Goal: Information Seeking & Learning: Learn about a topic

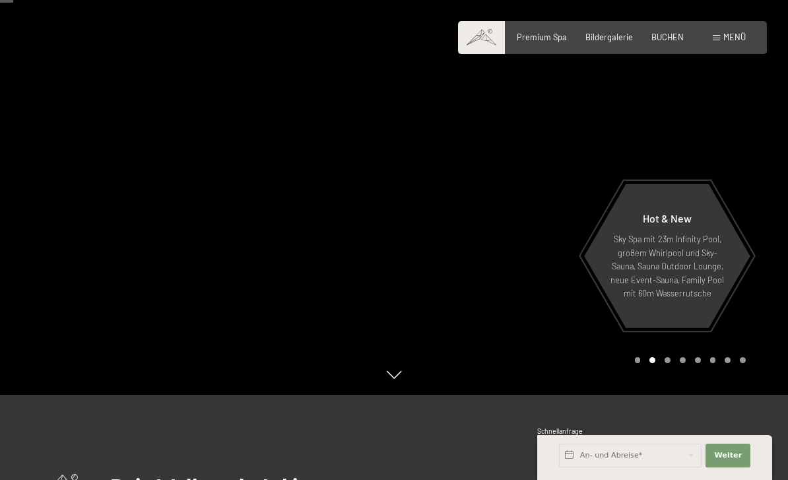
click at [27, 189] on div at bounding box center [197, 155] width 394 height 480
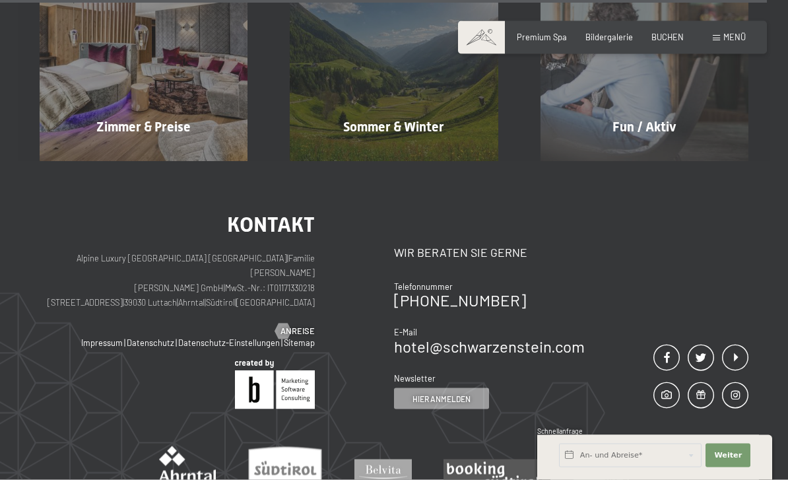
scroll to position [4664, 0]
click at [112, 147] on div at bounding box center [116, 155] width 9 height 16
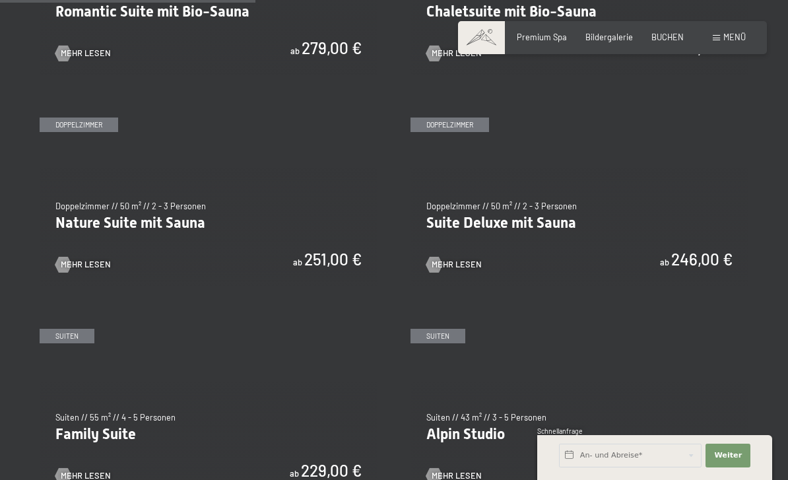
scroll to position [1024, 0]
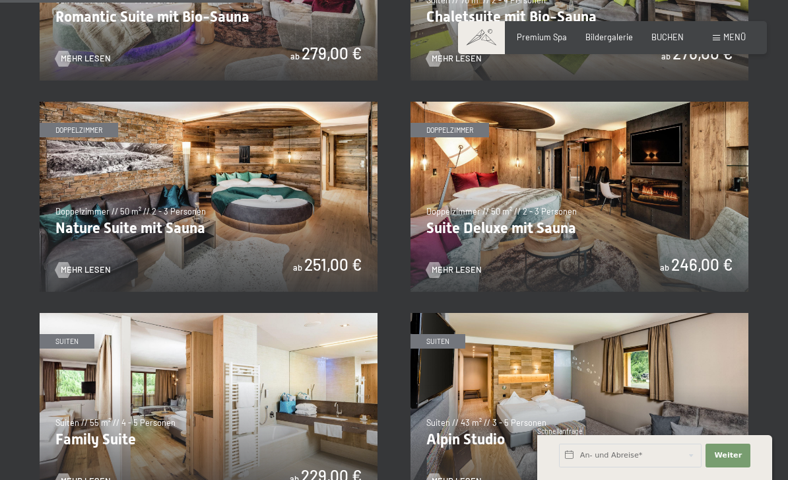
click at [673, 204] on img at bounding box center [580, 197] width 338 height 190
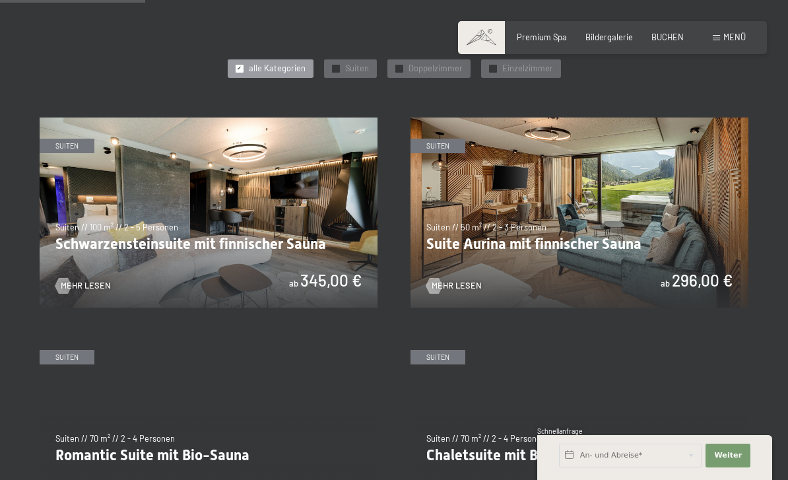
scroll to position [587, 0]
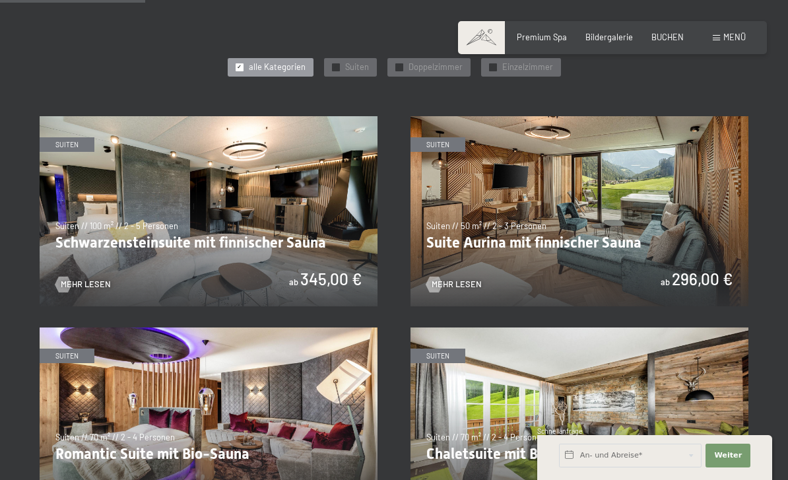
click at [646, 210] on img at bounding box center [580, 211] width 338 height 190
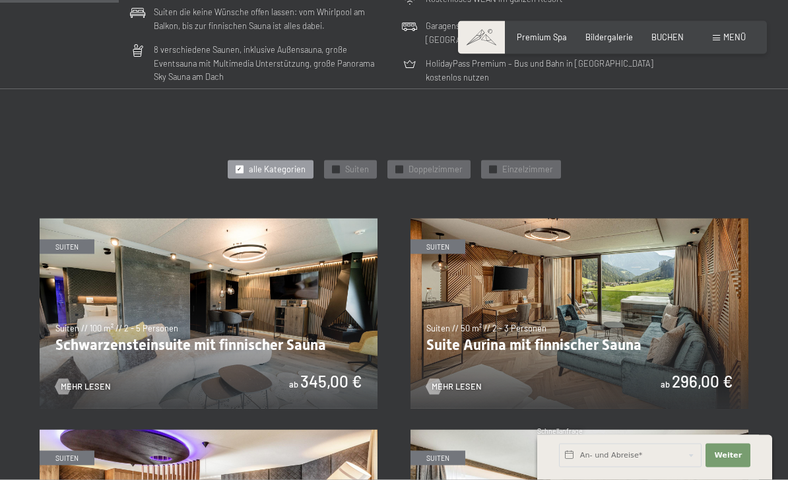
scroll to position [490, 0]
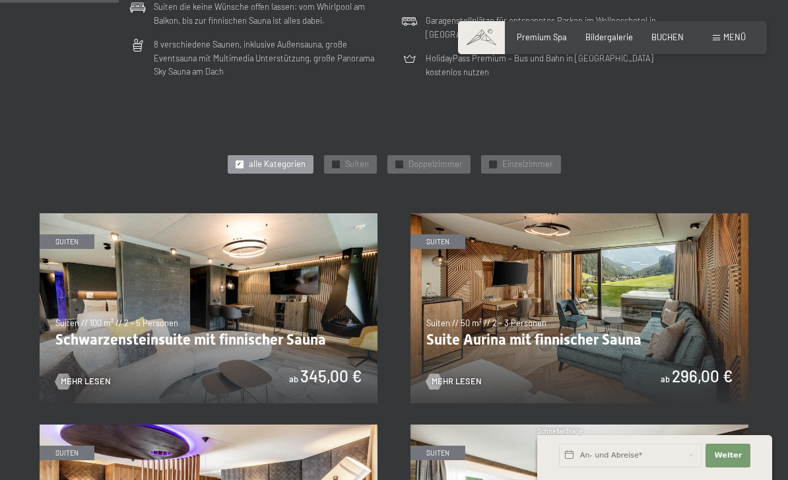
click at [123, 263] on img at bounding box center [209, 308] width 338 height 190
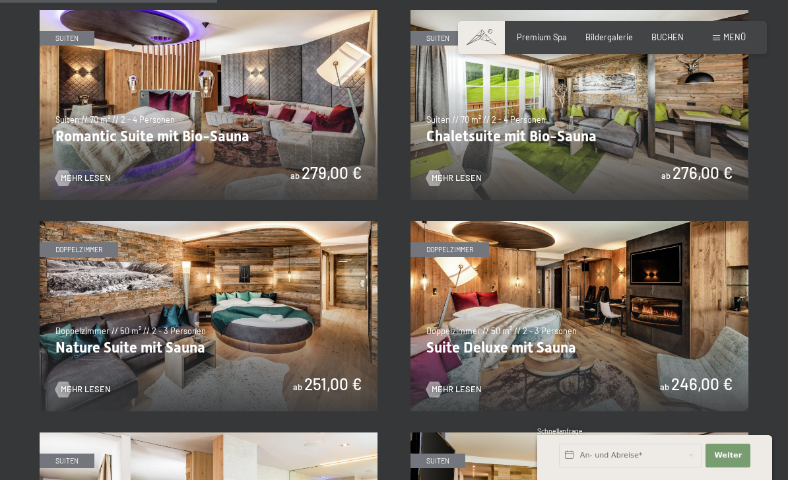
scroll to position [945, 0]
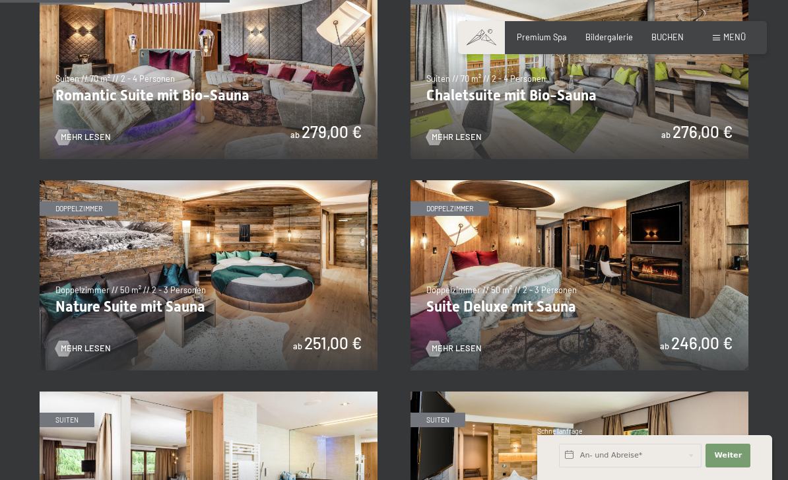
click at [119, 203] on img at bounding box center [209, 275] width 338 height 190
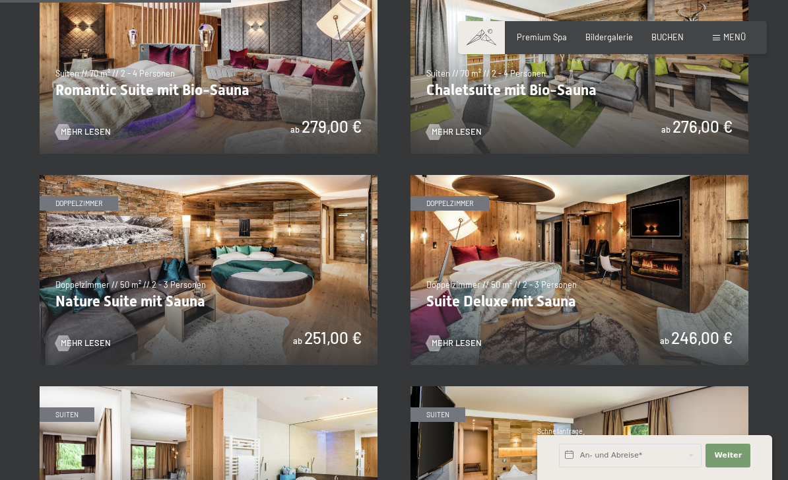
scroll to position [950, 0]
click at [679, 250] on img at bounding box center [580, 271] width 338 height 190
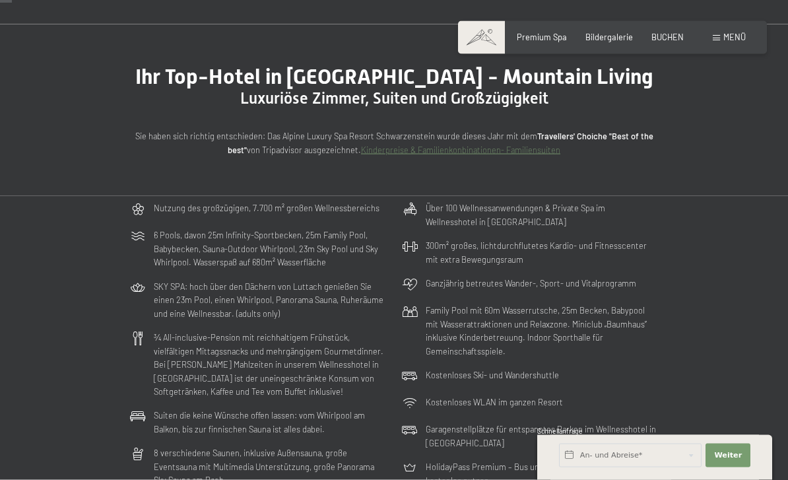
scroll to position [0, 0]
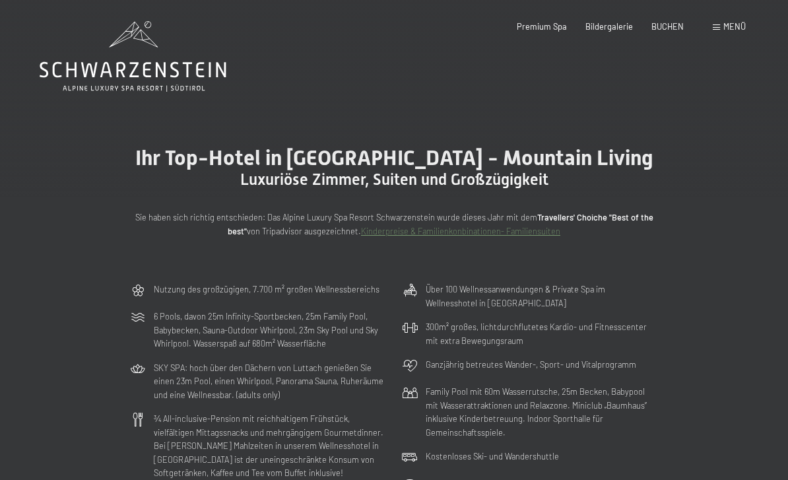
click at [727, 23] on span "Menü" at bounding box center [734, 26] width 22 height 11
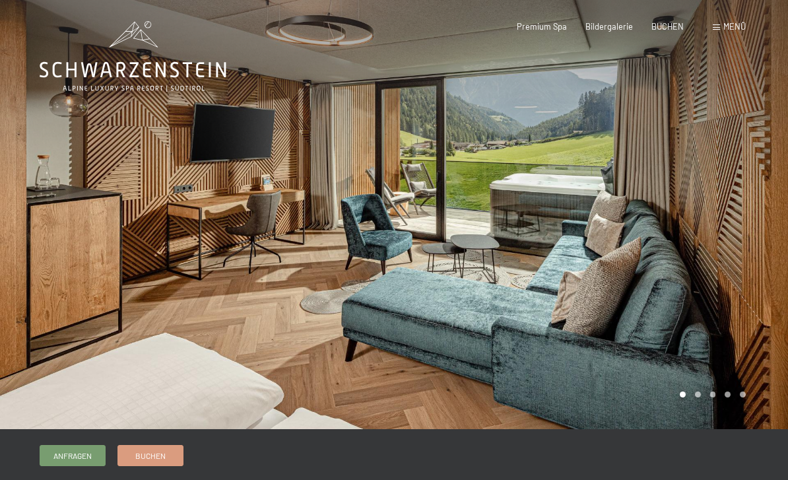
click at [728, 176] on div at bounding box center [591, 214] width 394 height 429
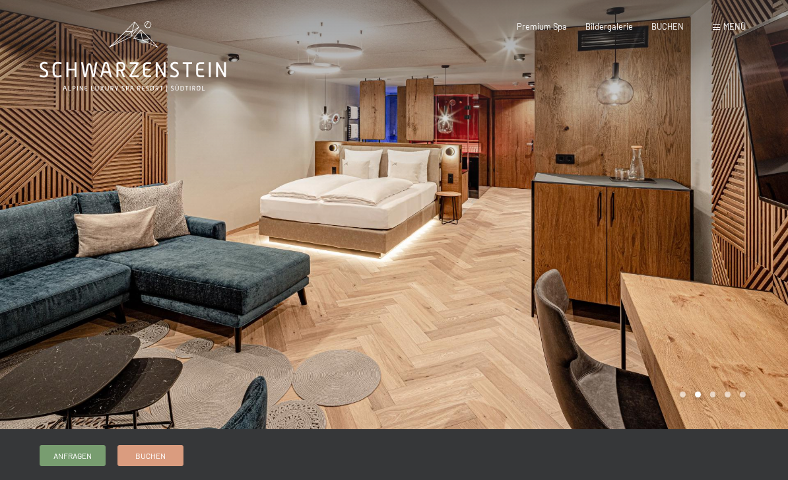
click at [749, 174] on div at bounding box center [591, 214] width 394 height 429
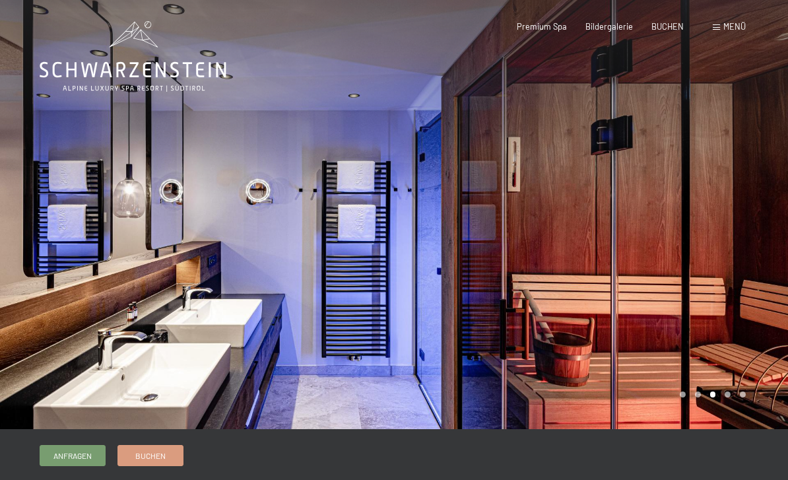
click at [735, 190] on div at bounding box center [591, 214] width 394 height 429
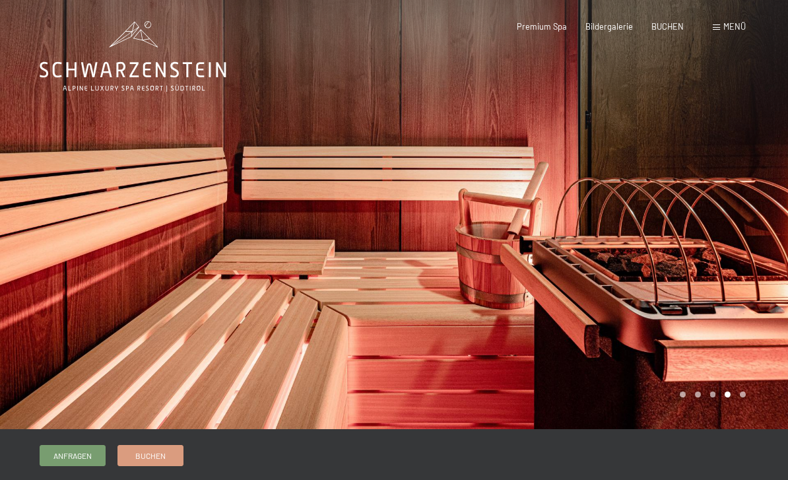
click at [757, 181] on div at bounding box center [591, 214] width 394 height 429
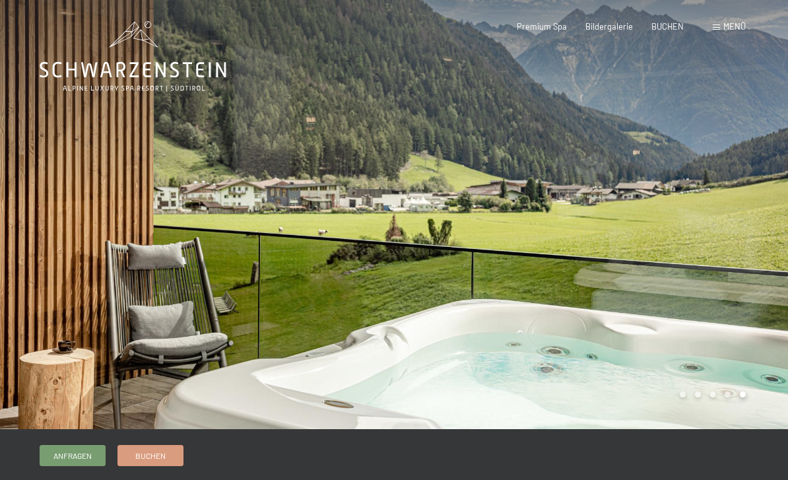
click at [759, 181] on div at bounding box center [591, 214] width 394 height 429
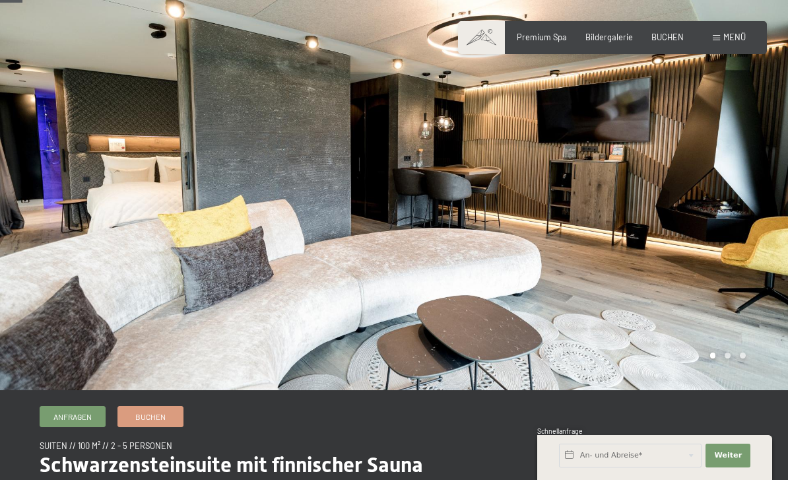
scroll to position [42, 0]
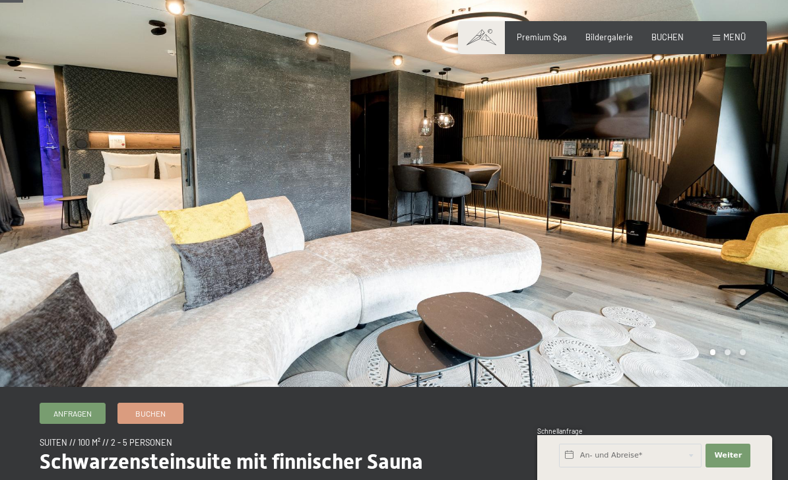
click at [745, 181] on div at bounding box center [591, 172] width 394 height 429
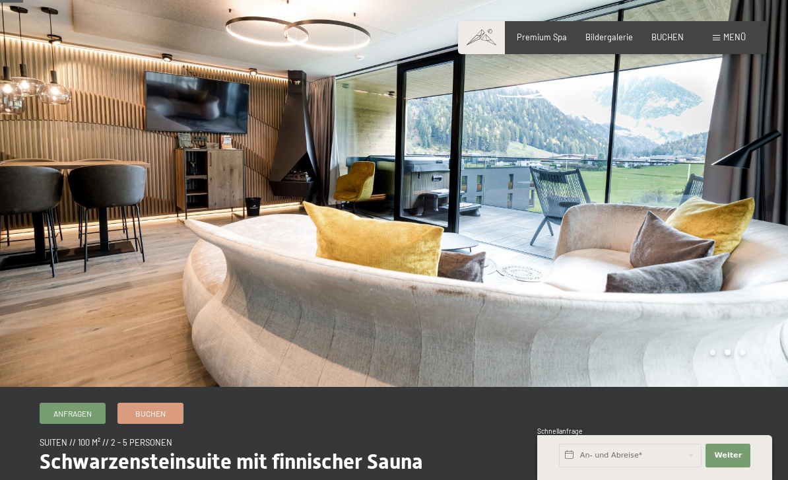
click at [762, 178] on div at bounding box center [591, 172] width 394 height 429
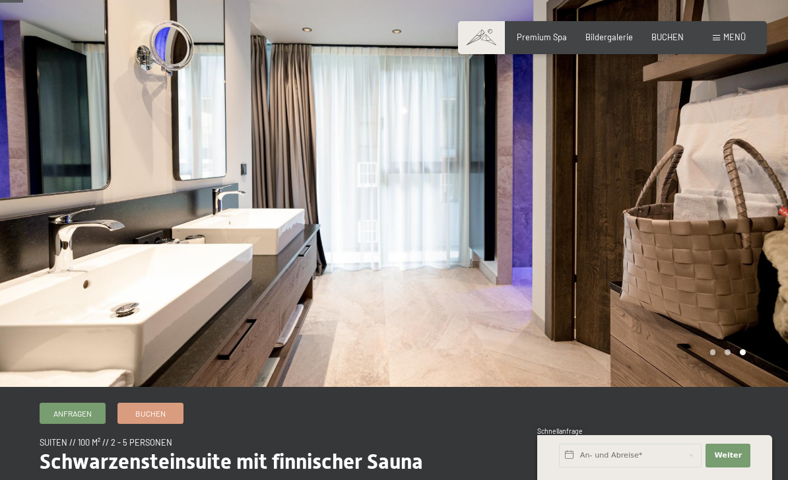
click at [46, 144] on div at bounding box center [197, 172] width 394 height 429
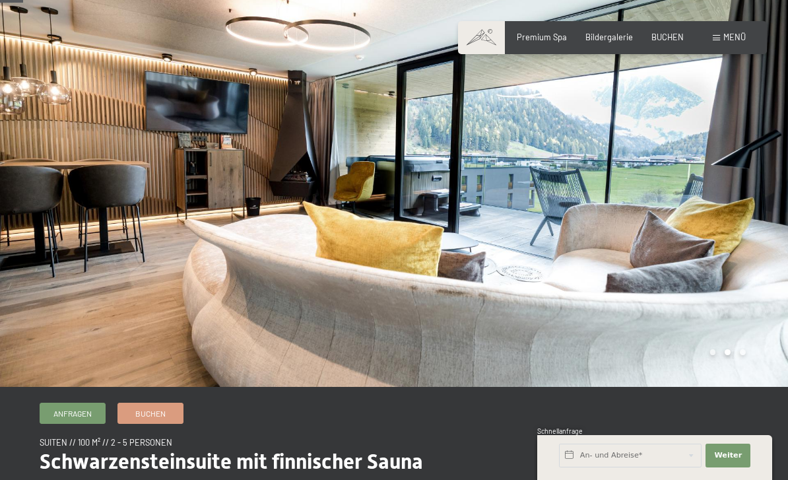
click at [32, 135] on div at bounding box center [197, 172] width 394 height 429
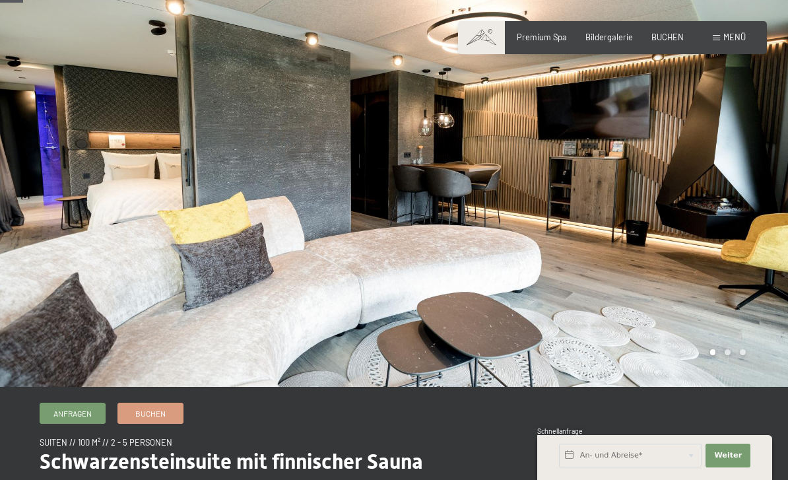
click at [30, 138] on div at bounding box center [197, 172] width 394 height 429
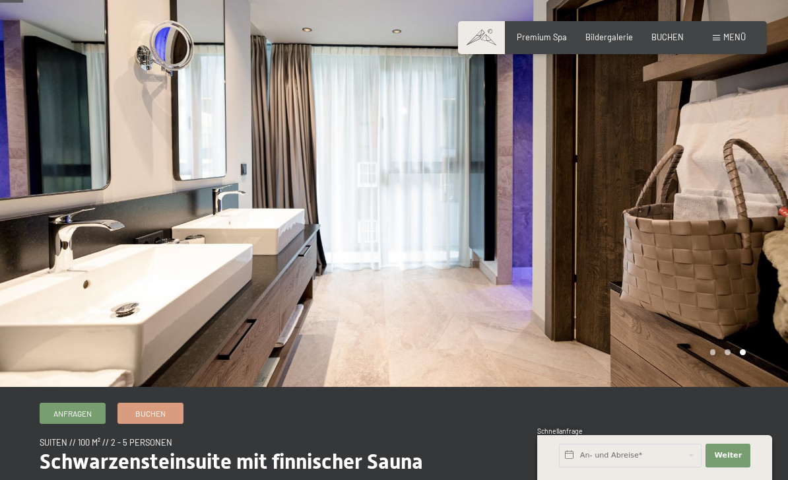
click at [40, 150] on div at bounding box center [197, 172] width 394 height 429
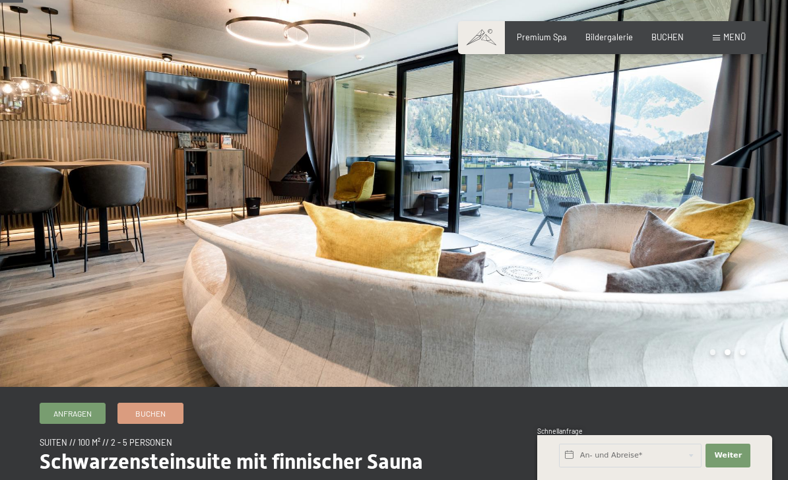
click at [36, 147] on div at bounding box center [197, 172] width 394 height 429
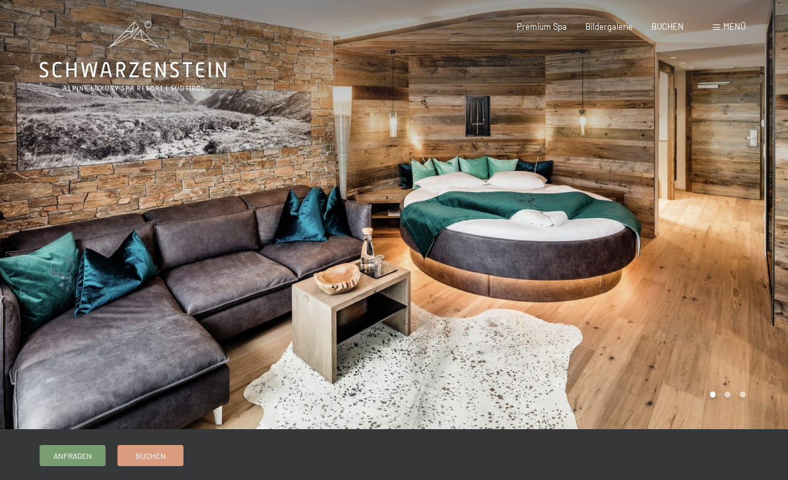
click at [764, 200] on div at bounding box center [591, 214] width 394 height 429
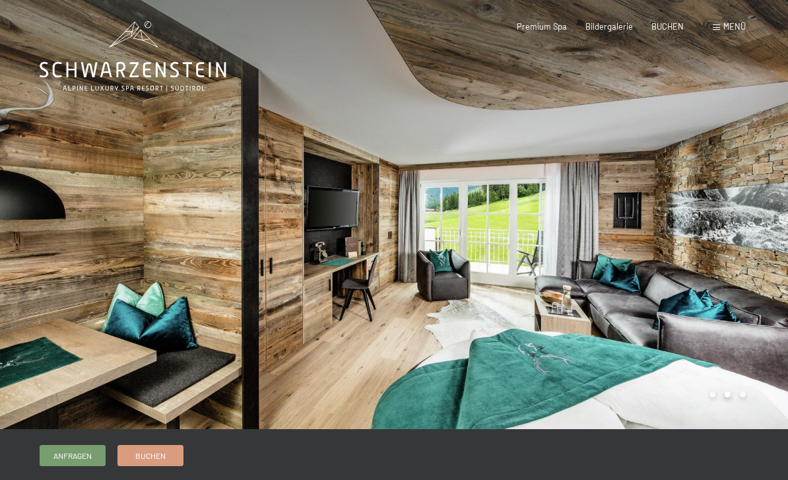
click at [746, 211] on div at bounding box center [591, 214] width 394 height 429
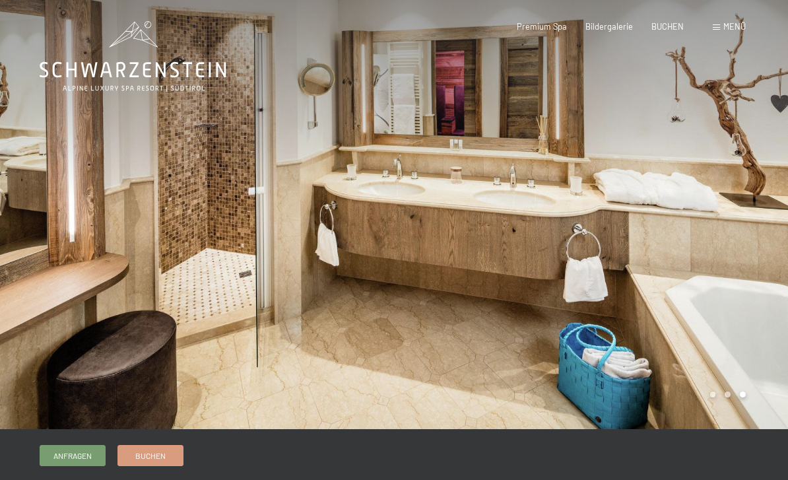
click at [746, 211] on div at bounding box center [591, 214] width 394 height 429
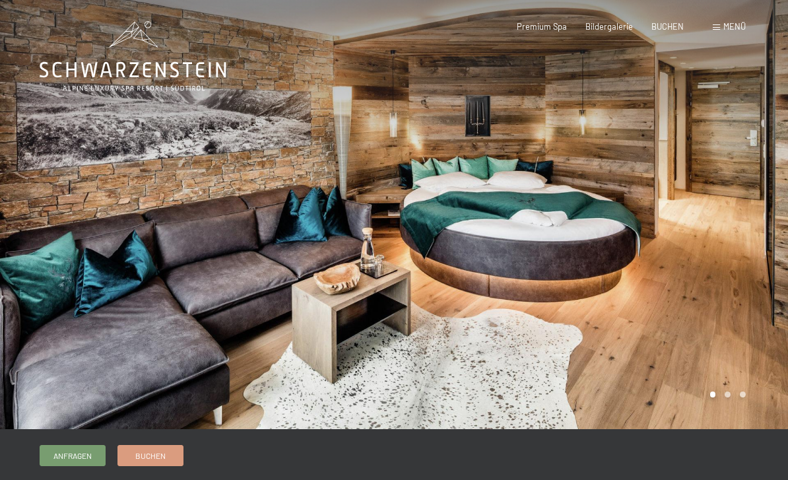
click at [738, 213] on div at bounding box center [591, 214] width 394 height 429
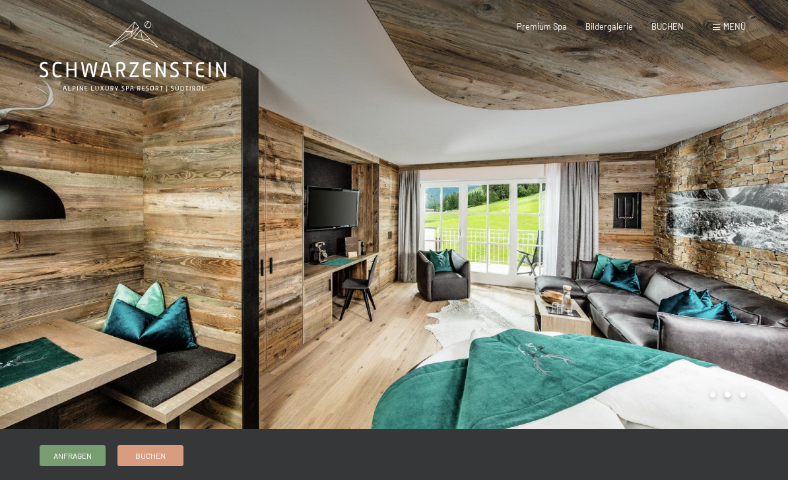
click at [747, 224] on div at bounding box center [591, 214] width 394 height 429
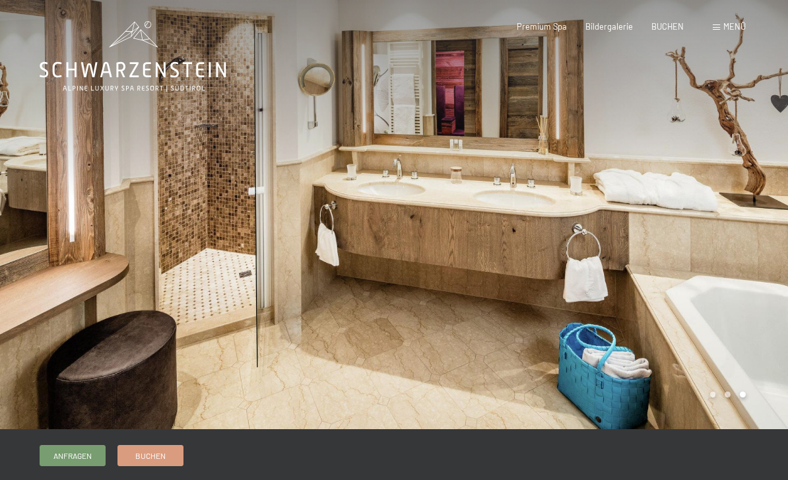
click at [741, 226] on div at bounding box center [591, 214] width 394 height 429
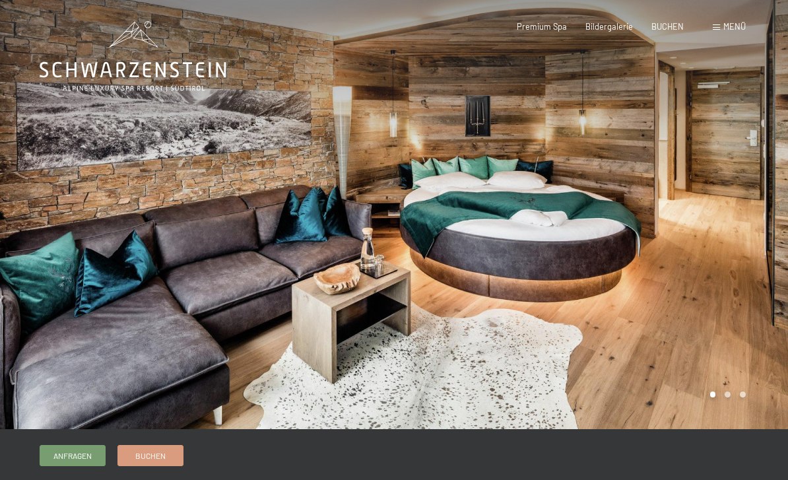
click at [745, 216] on div at bounding box center [591, 214] width 394 height 429
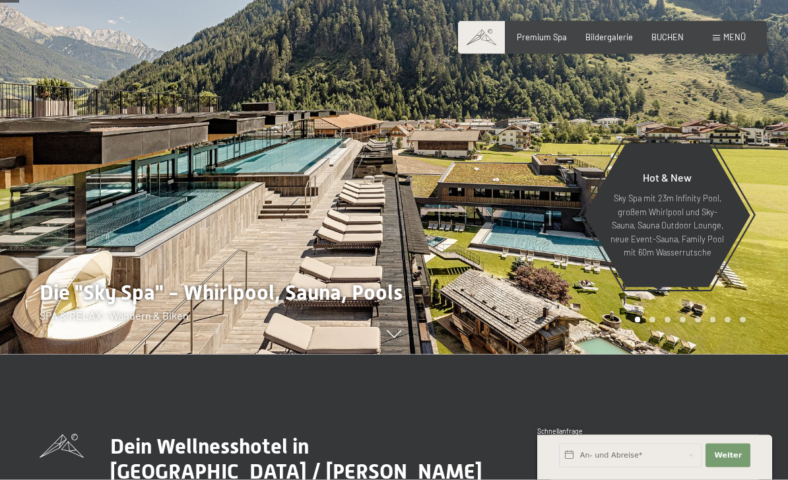
scroll to position [126, 0]
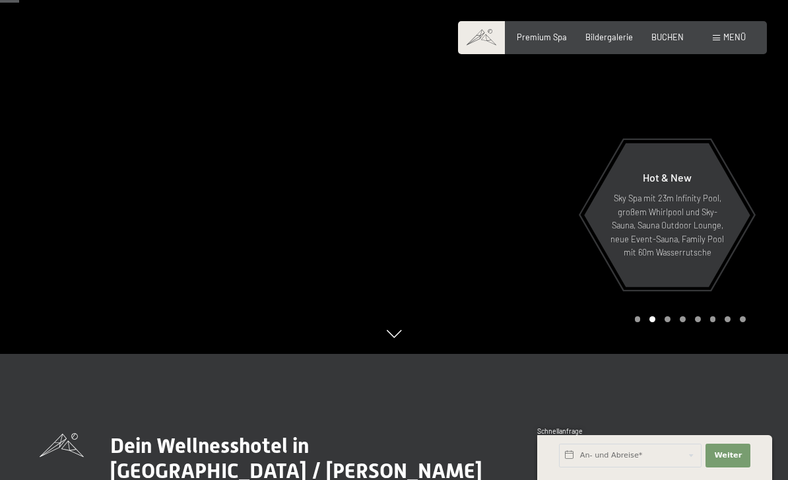
click at [42, 179] on div at bounding box center [197, 114] width 394 height 480
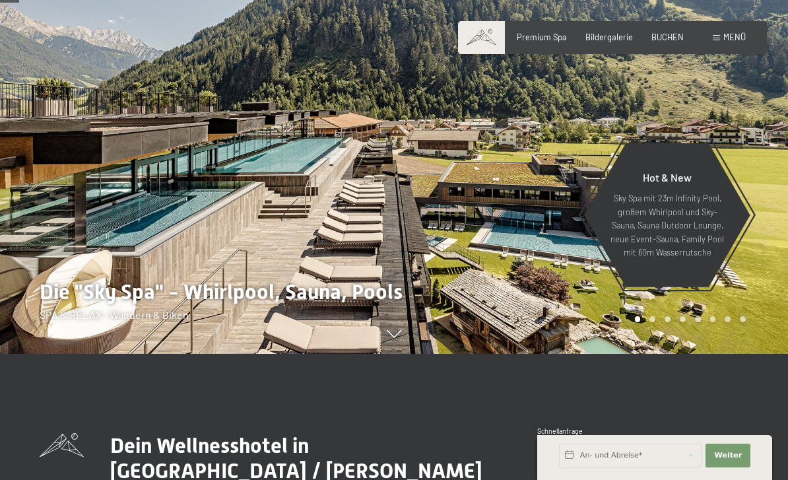
click at [762, 241] on div at bounding box center [591, 114] width 394 height 480
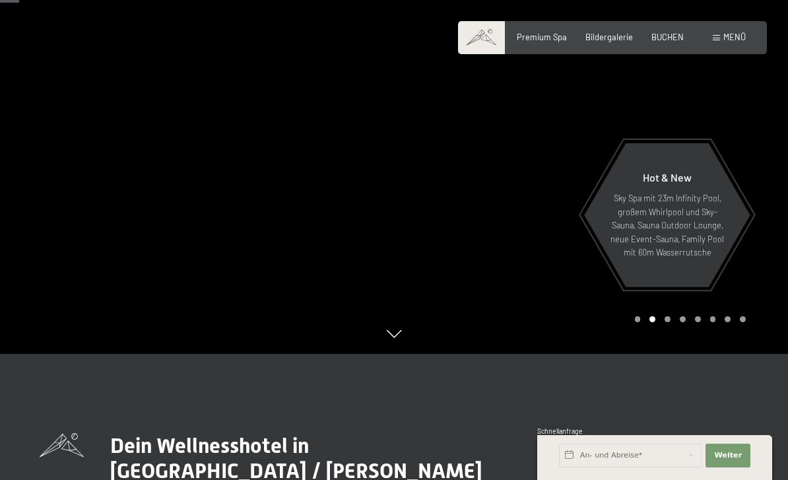
click at [768, 216] on div at bounding box center [591, 114] width 394 height 480
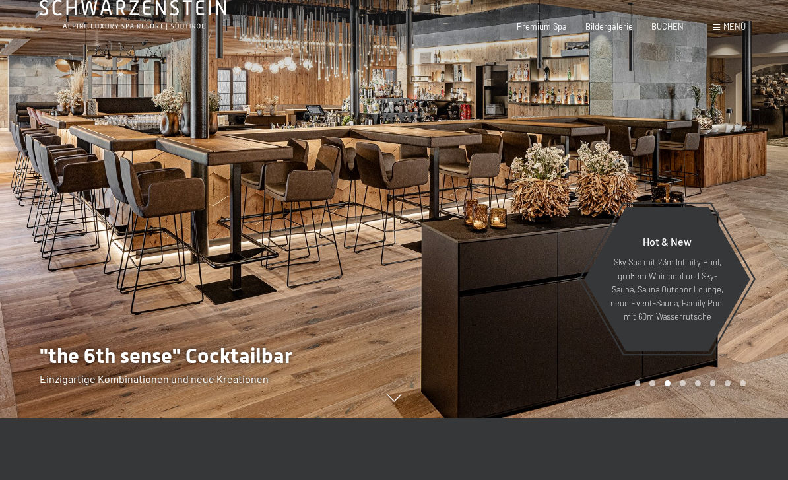
scroll to position [0, 0]
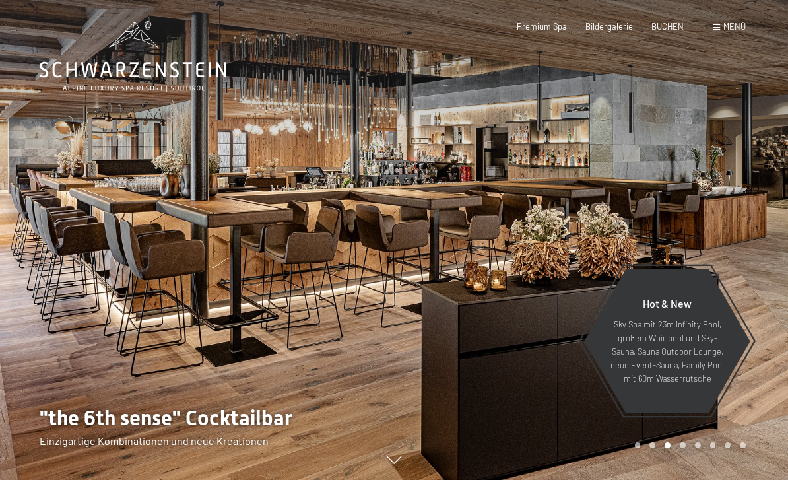
click at [51, 176] on div at bounding box center [197, 240] width 394 height 480
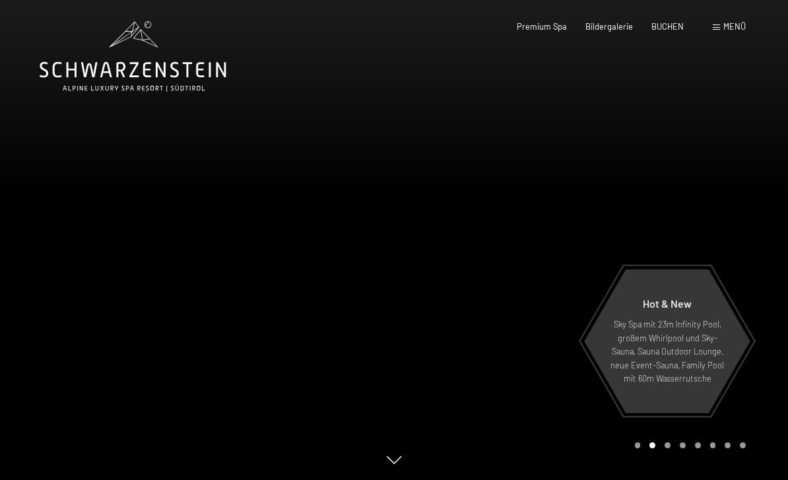
click at [42, 149] on div at bounding box center [197, 240] width 394 height 480
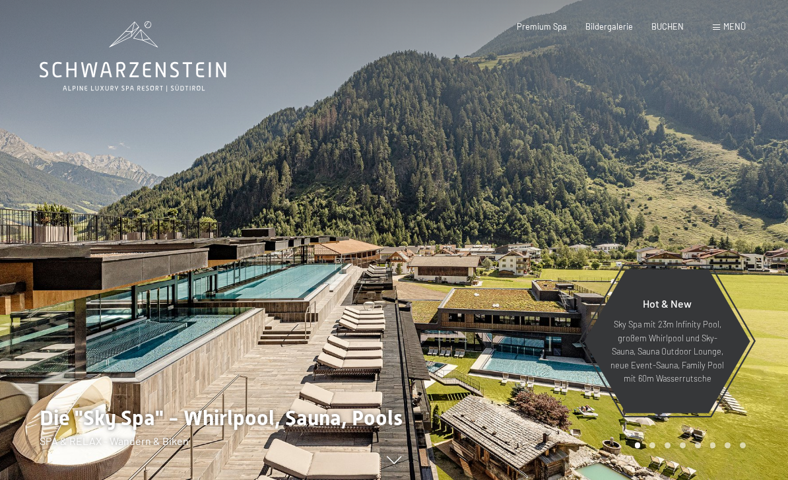
click at [740, 231] on div at bounding box center [591, 240] width 394 height 480
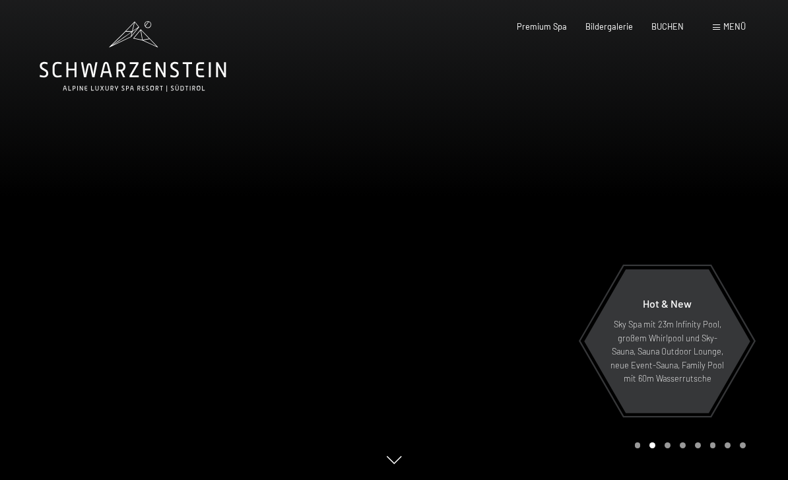
click at [48, 153] on div at bounding box center [197, 240] width 394 height 480
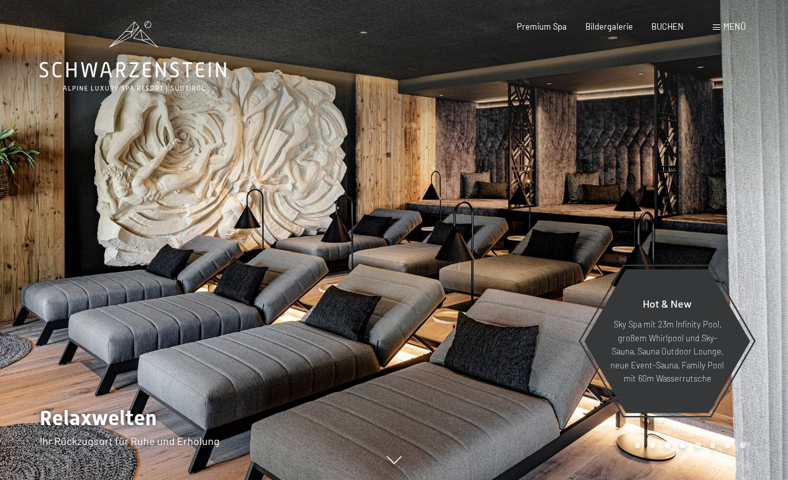
click at [742, 217] on div at bounding box center [591, 240] width 394 height 480
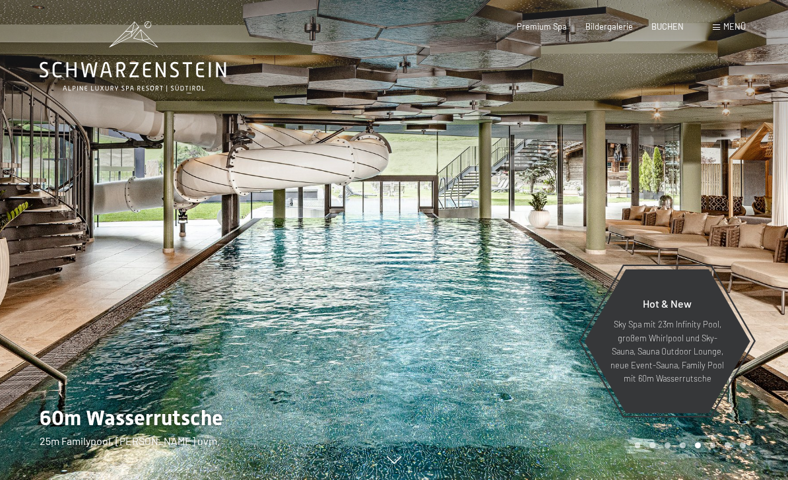
click at [726, 226] on div at bounding box center [591, 240] width 394 height 480
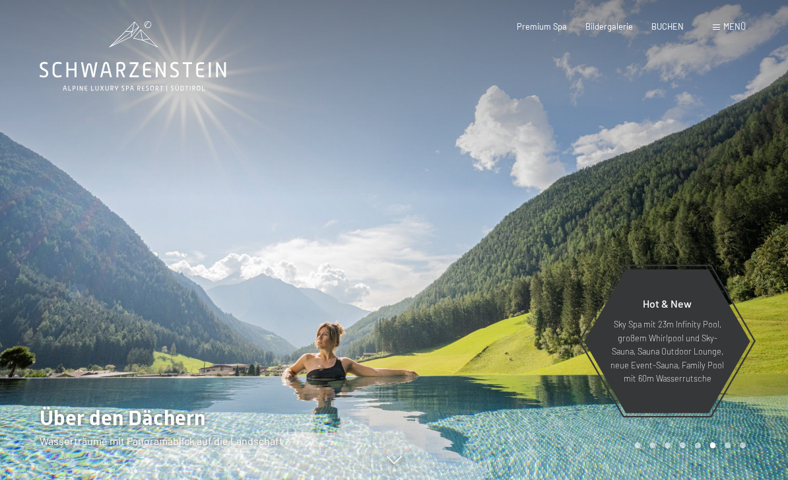
click at [678, 249] on div at bounding box center [591, 240] width 394 height 480
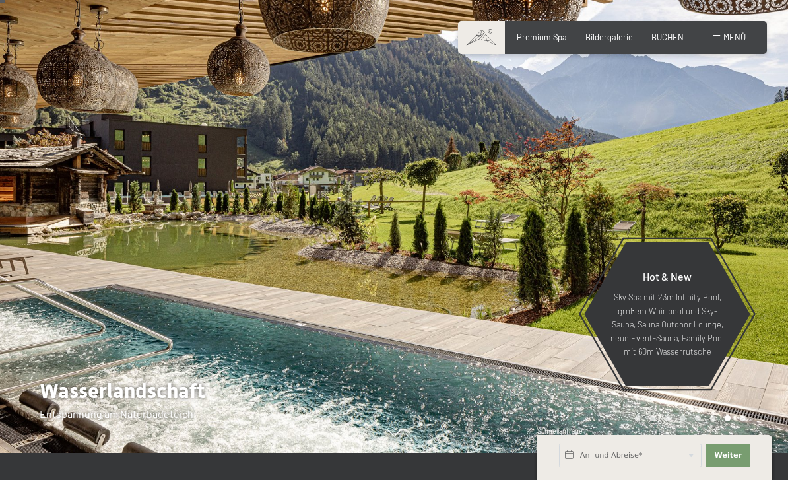
scroll to position [29, 0]
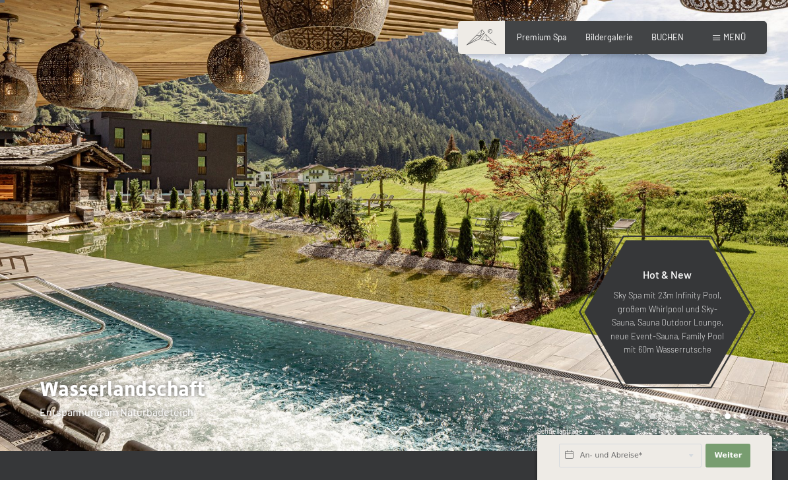
click at [673, 215] on div at bounding box center [591, 211] width 394 height 480
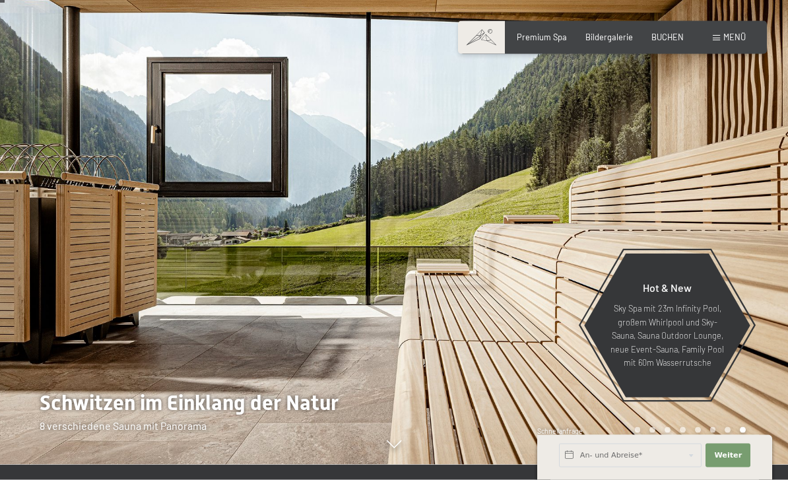
scroll to position [0, 0]
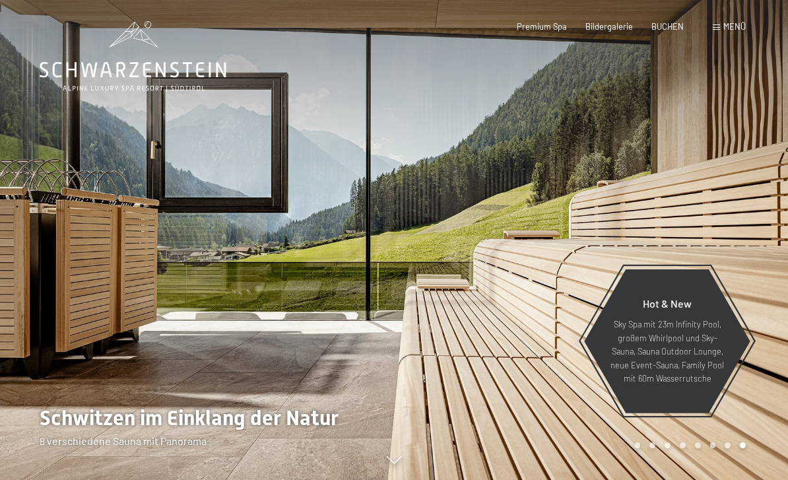
click at [676, 242] on div at bounding box center [591, 240] width 394 height 480
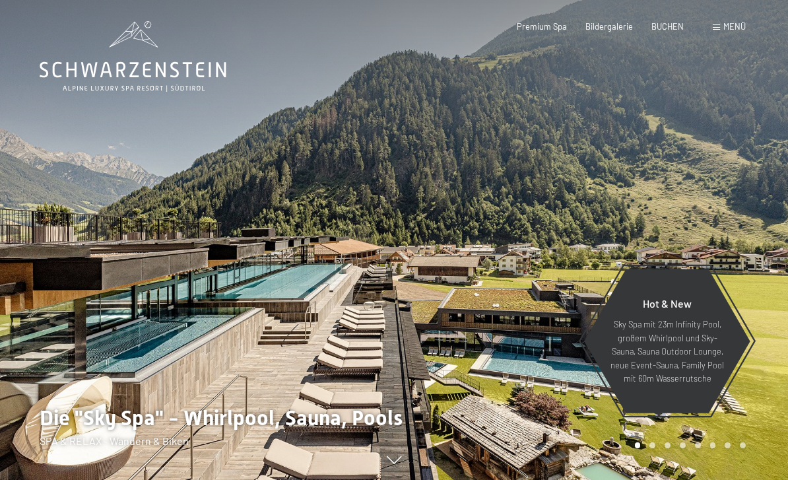
click at [461, 306] on div at bounding box center [591, 240] width 394 height 480
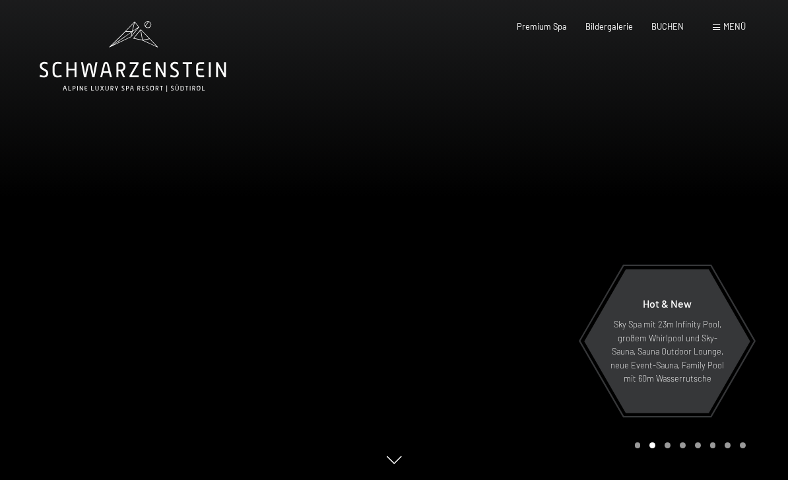
click at [604, 265] on div at bounding box center [591, 240] width 394 height 480
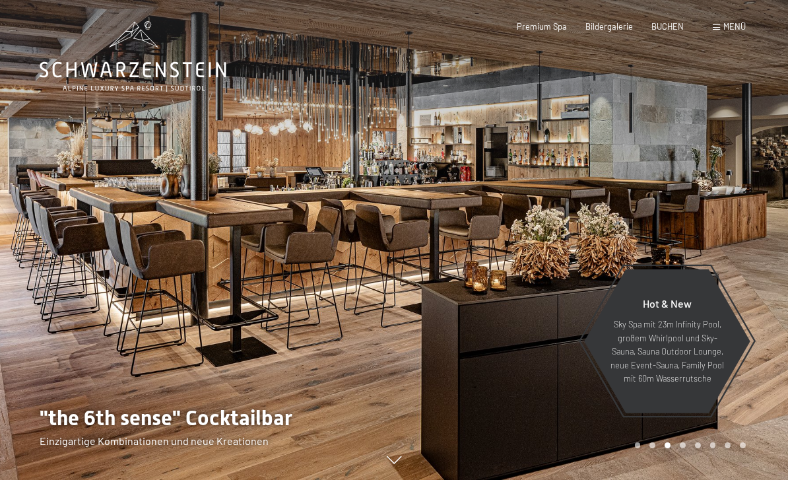
click at [675, 310] on span "Hot & New" at bounding box center [667, 303] width 49 height 13
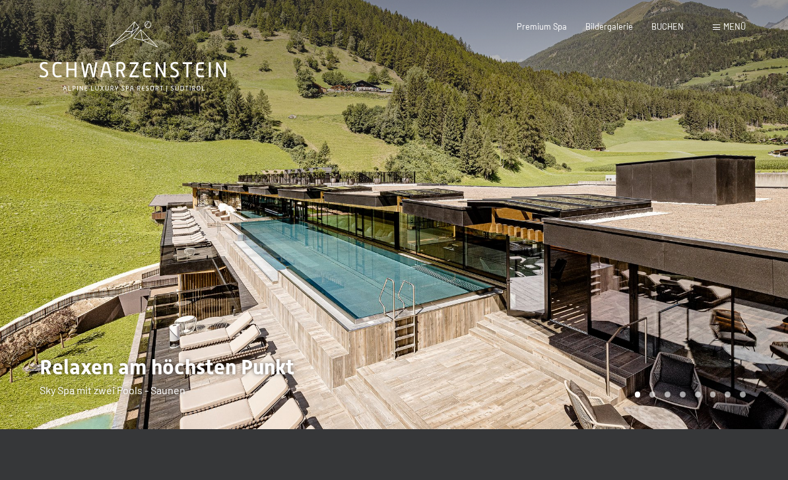
click at [678, 295] on div at bounding box center [591, 214] width 394 height 429
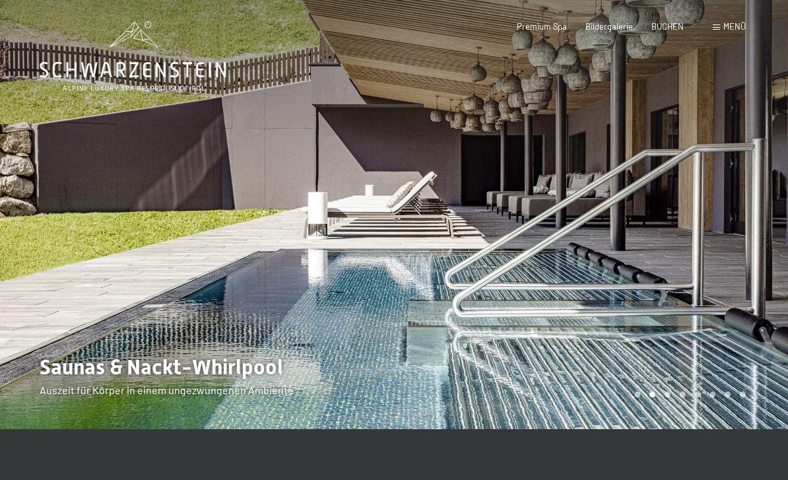
click at [716, 320] on div at bounding box center [591, 214] width 394 height 429
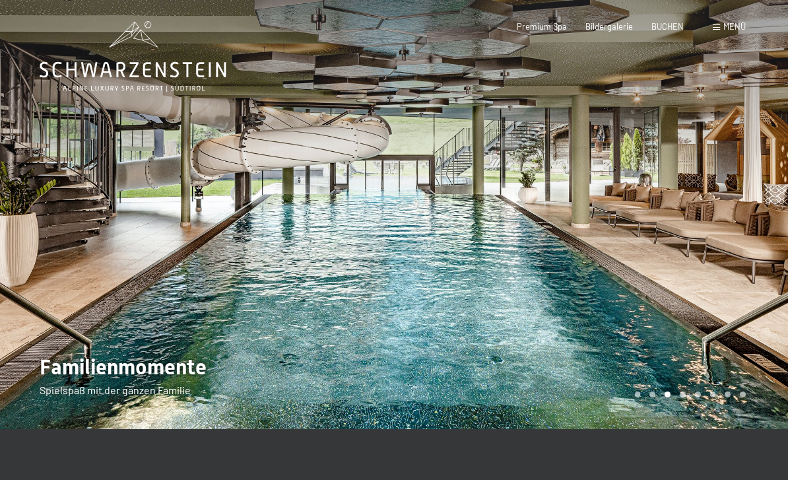
click at [714, 296] on div at bounding box center [591, 214] width 394 height 429
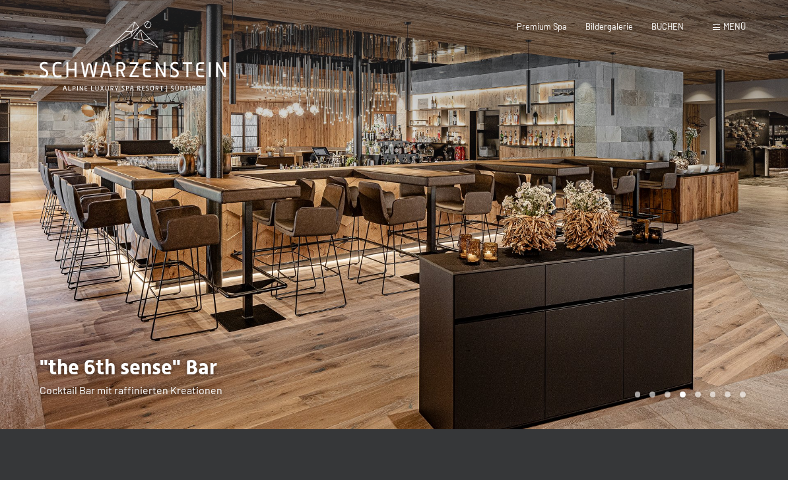
click at [719, 302] on div at bounding box center [591, 214] width 394 height 429
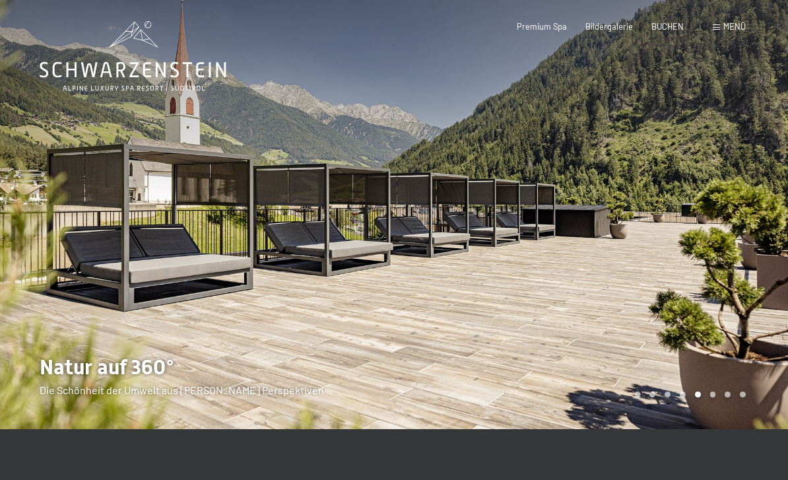
click at [719, 301] on div at bounding box center [591, 214] width 394 height 429
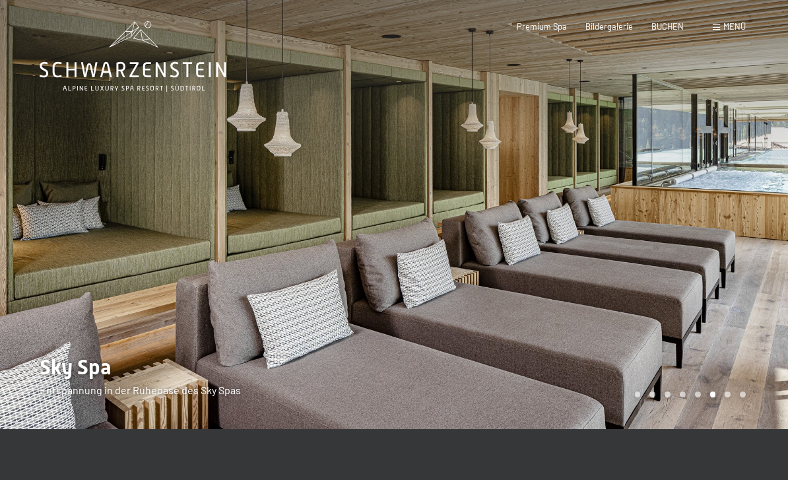
click at [719, 302] on div at bounding box center [591, 214] width 394 height 429
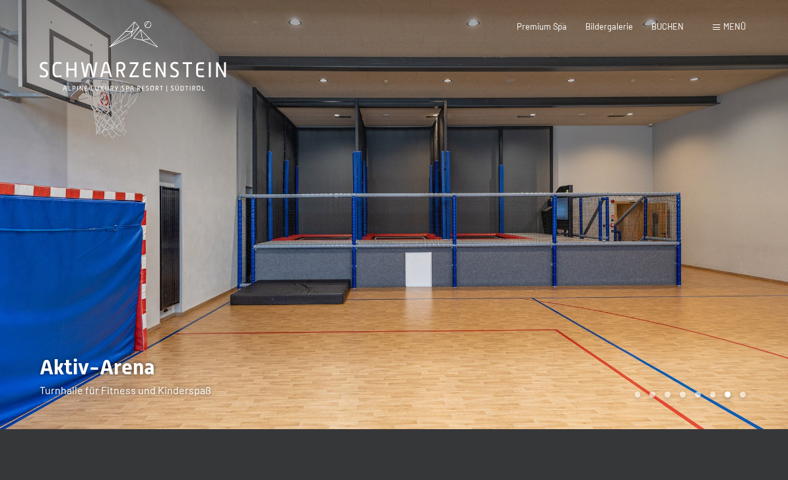
click at [719, 265] on div at bounding box center [591, 214] width 394 height 429
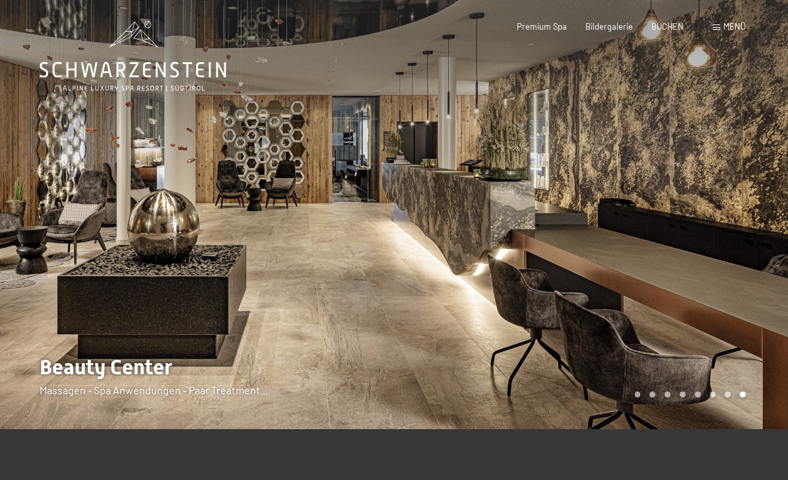
click at [731, 265] on div at bounding box center [591, 214] width 394 height 429
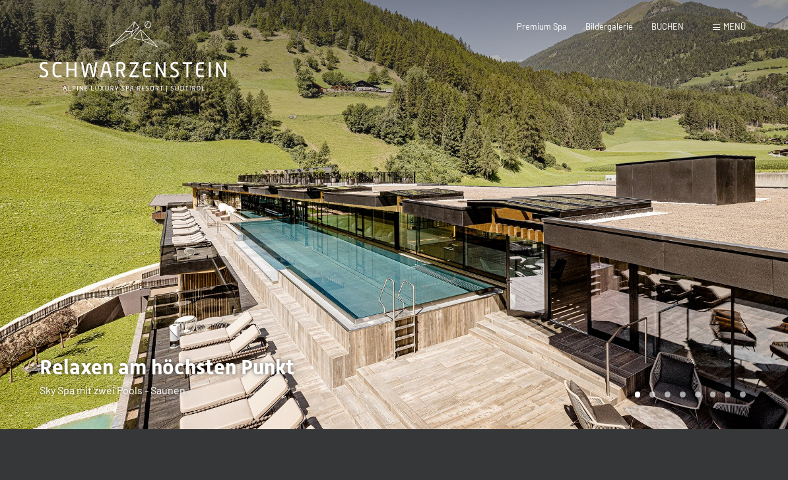
click at [719, 298] on div at bounding box center [591, 214] width 394 height 429
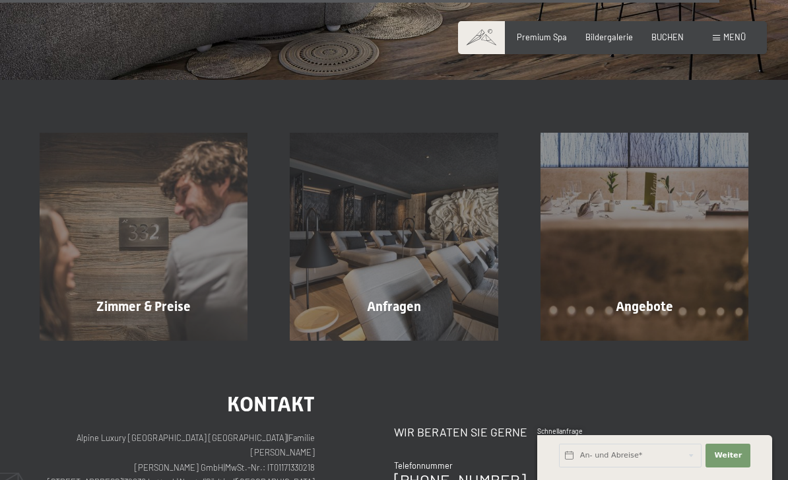
scroll to position [3614, 0]
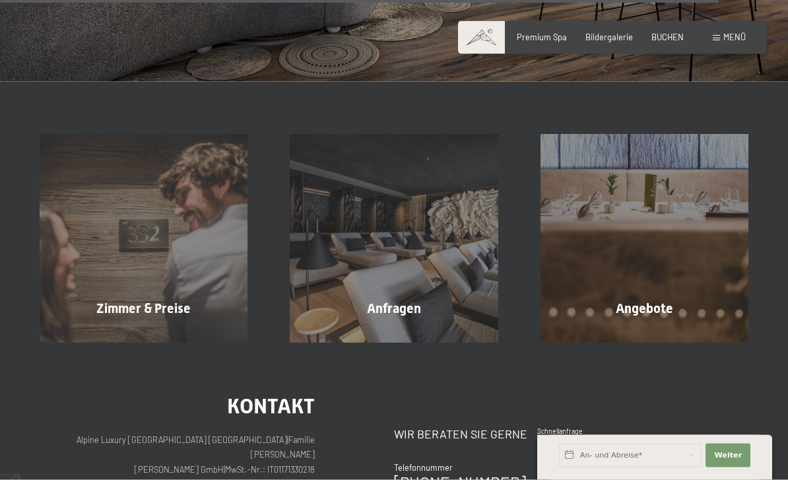
click at [199, 299] on div "Zimmer & Preise" at bounding box center [143, 308] width 250 height 18
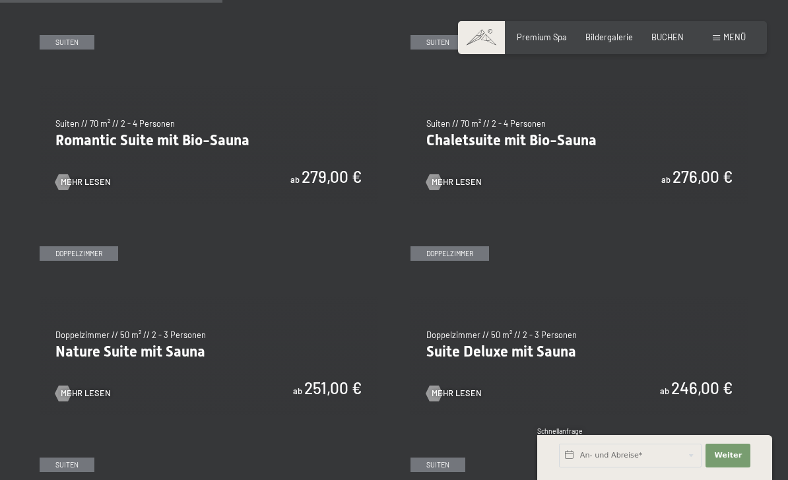
scroll to position [899, 0]
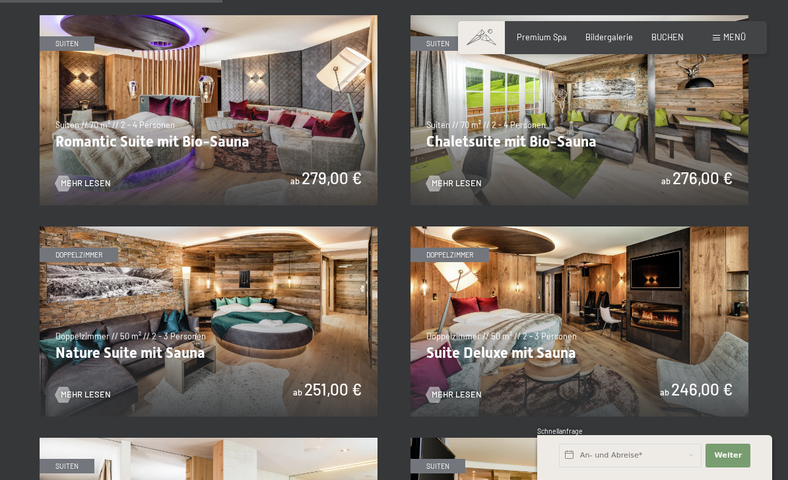
click at [664, 305] on img at bounding box center [580, 321] width 338 height 190
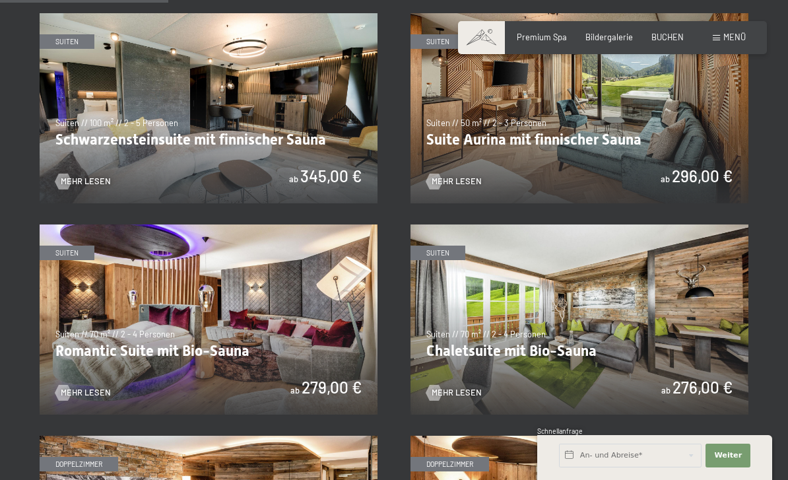
scroll to position [688, 0]
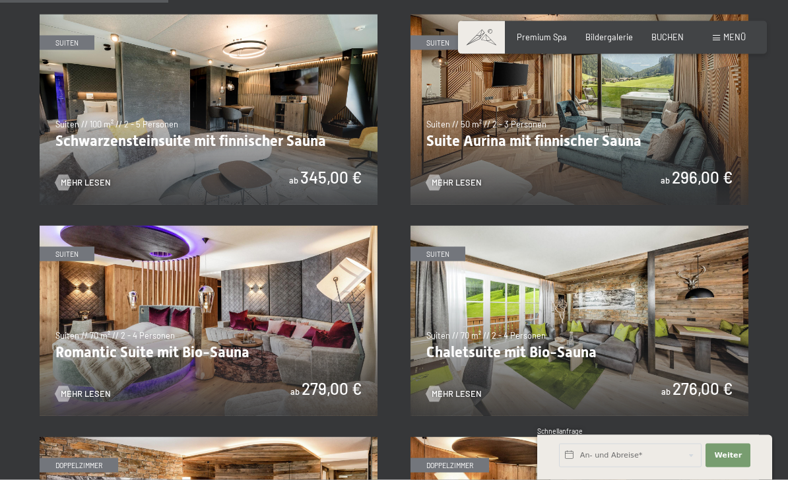
click at [659, 119] on img at bounding box center [580, 110] width 338 height 190
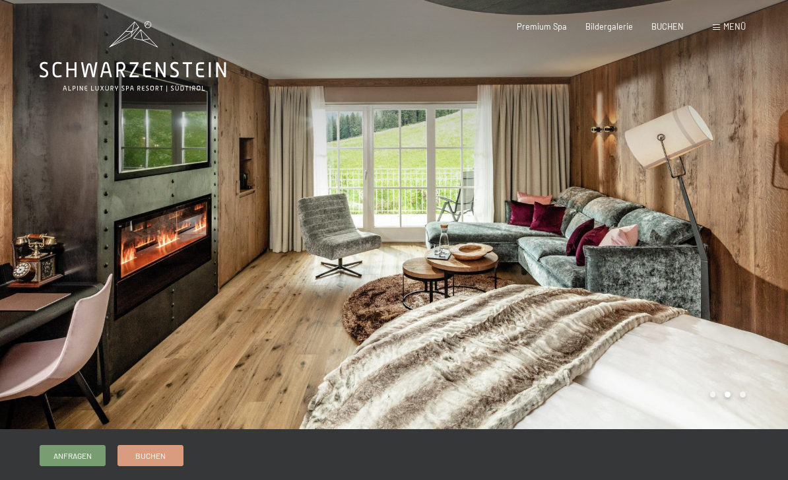
click at [461, 311] on div at bounding box center [591, 214] width 394 height 429
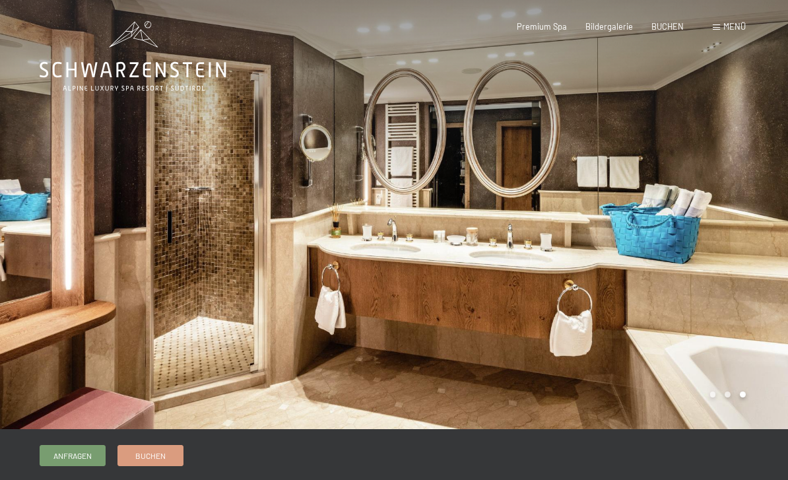
click at [711, 342] on div at bounding box center [591, 214] width 394 height 429
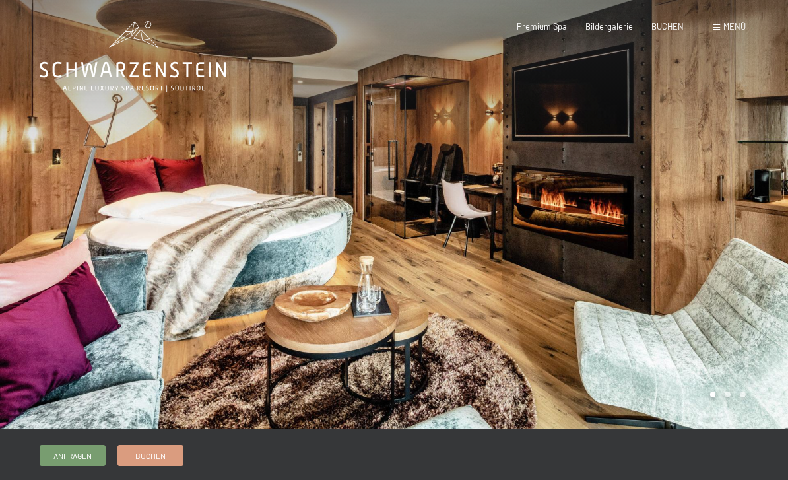
click at [700, 329] on div at bounding box center [591, 214] width 394 height 429
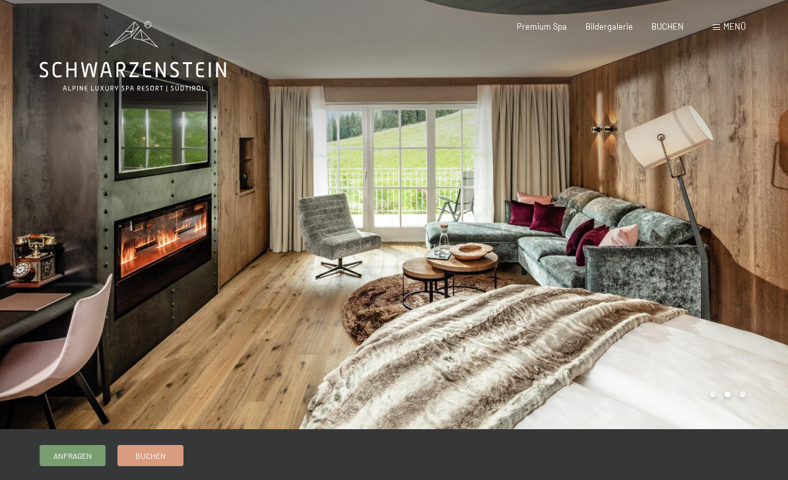
click at [676, 281] on div at bounding box center [591, 214] width 394 height 429
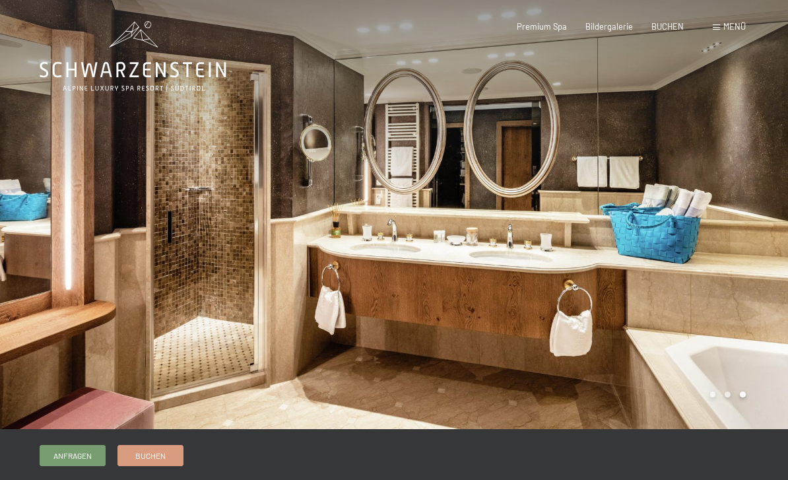
click at [698, 331] on div at bounding box center [591, 214] width 394 height 429
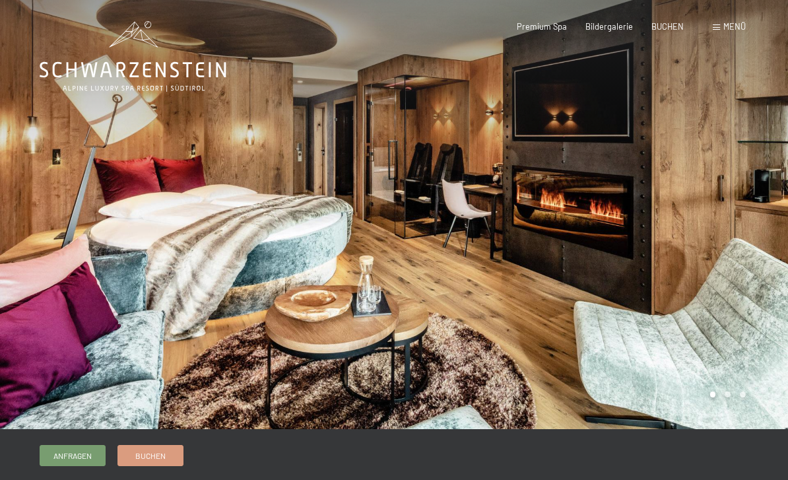
click at [696, 293] on div at bounding box center [591, 214] width 394 height 429
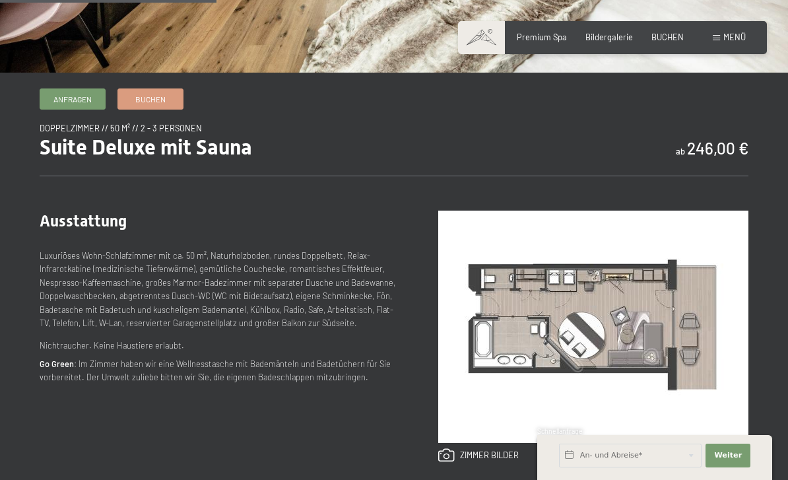
scroll to position [400, 0]
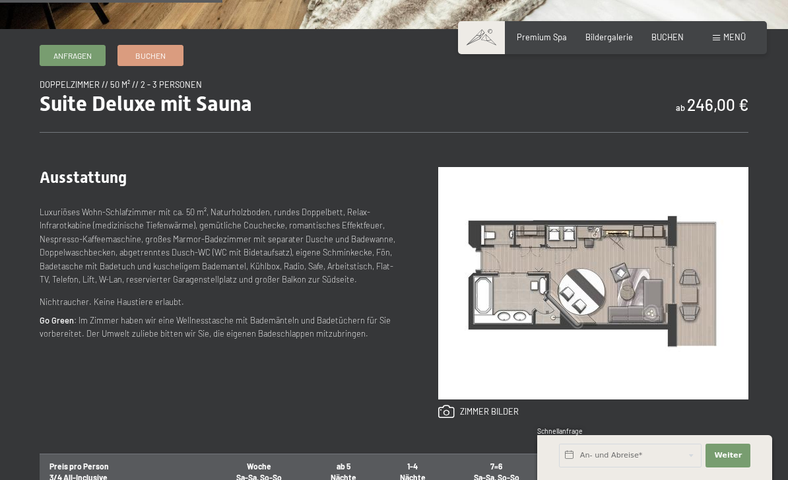
click at [543, 302] on img at bounding box center [593, 283] width 310 height 232
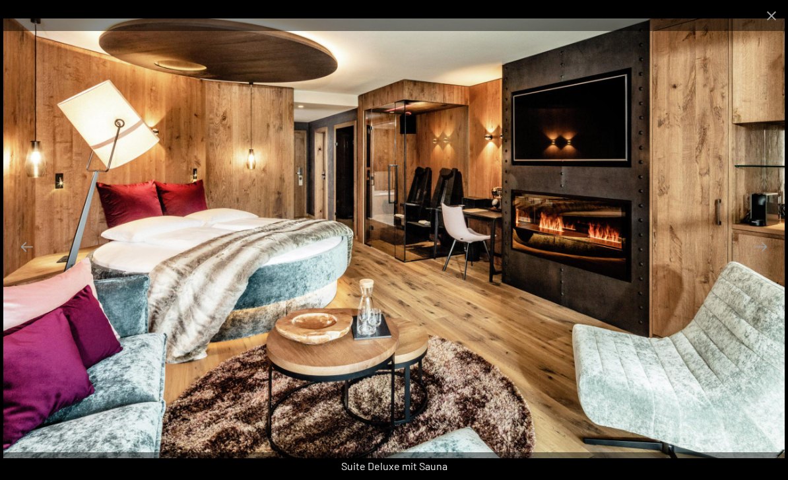
click at [768, 17] on button "Close gallery" at bounding box center [771, 15] width 33 height 31
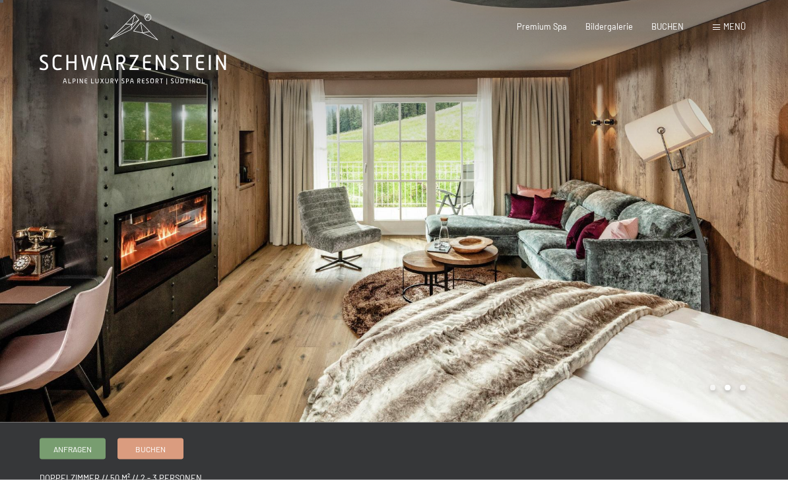
scroll to position [0, 0]
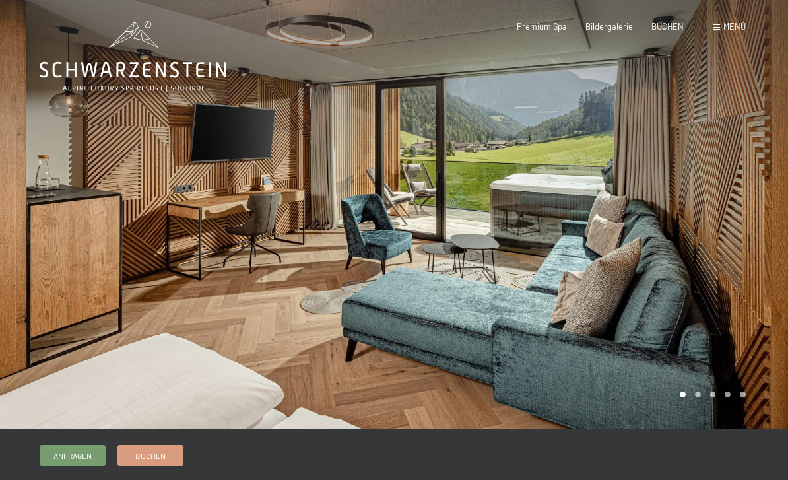
click at [704, 257] on div at bounding box center [591, 214] width 394 height 429
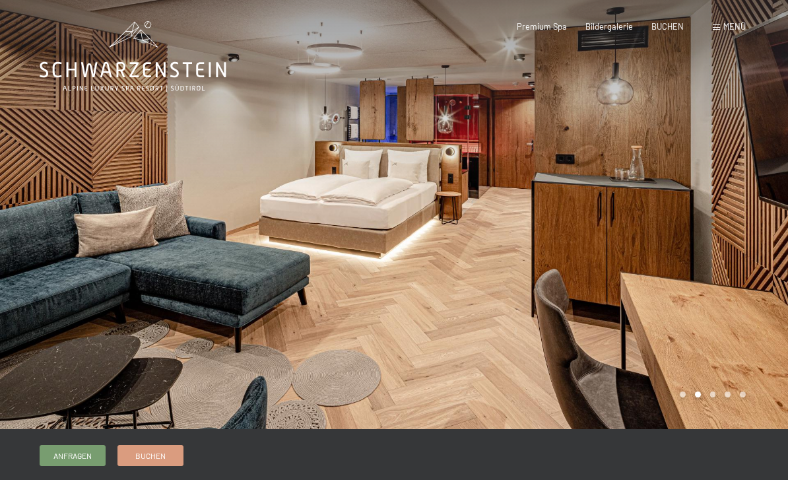
click at [710, 303] on div at bounding box center [591, 214] width 394 height 429
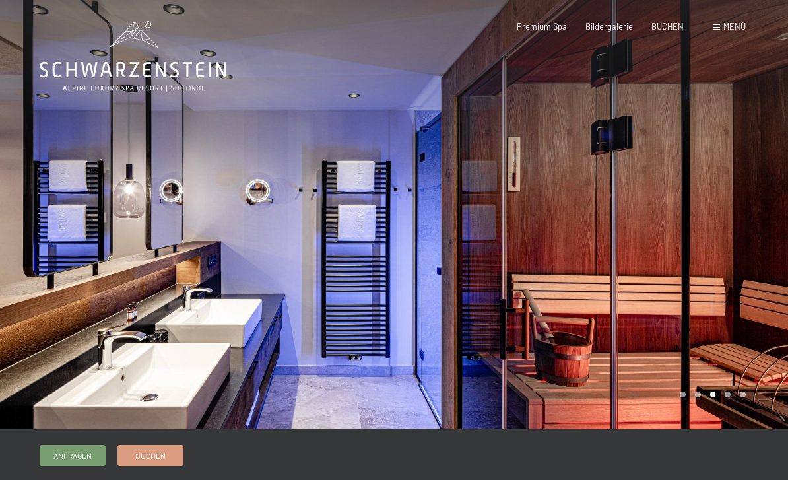
click at [707, 323] on div at bounding box center [591, 214] width 394 height 429
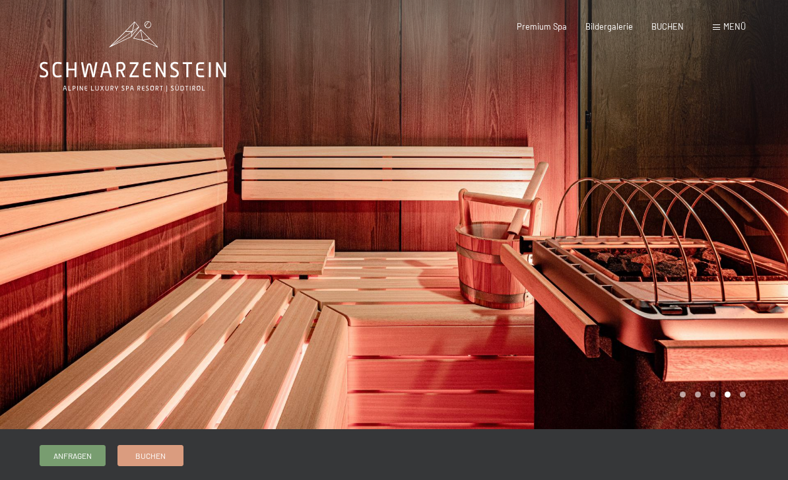
click at [692, 312] on div at bounding box center [591, 214] width 394 height 429
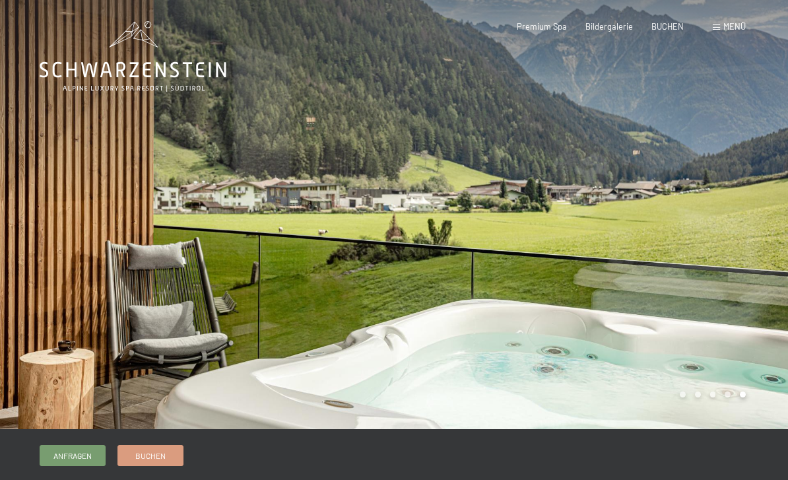
click at [745, 269] on div at bounding box center [591, 214] width 394 height 429
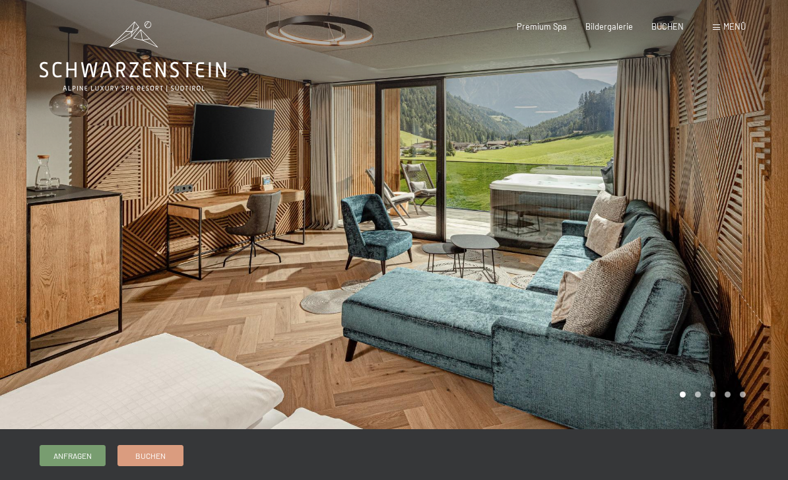
click at [716, 292] on div at bounding box center [591, 214] width 394 height 429
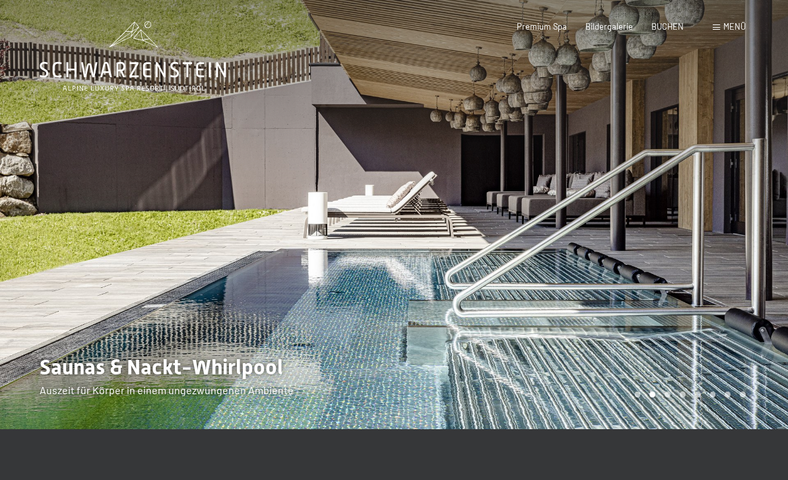
click at [690, 263] on div at bounding box center [591, 214] width 394 height 429
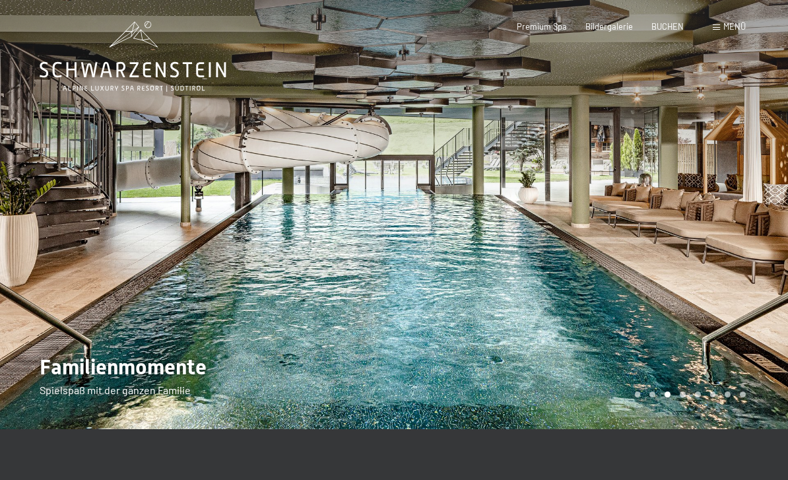
click at [693, 248] on div at bounding box center [591, 214] width 394 height 429
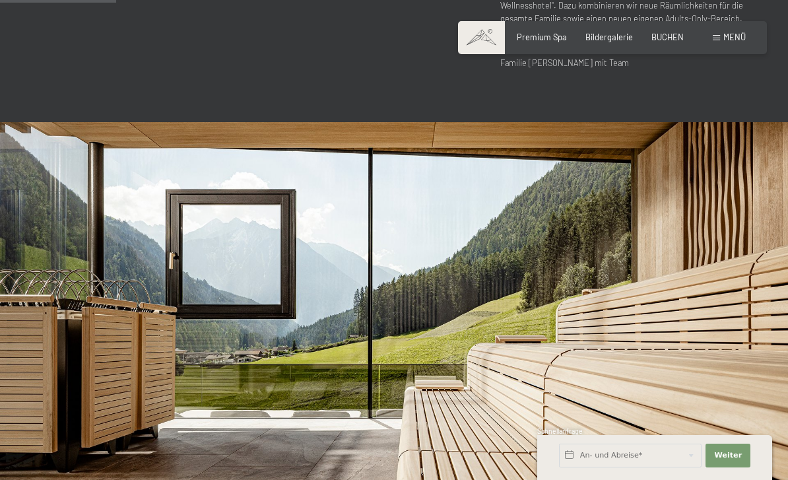
scroll to position [582, 0]
click at [682, 291] on img at bounding box center [394, 345] width 788 height 444
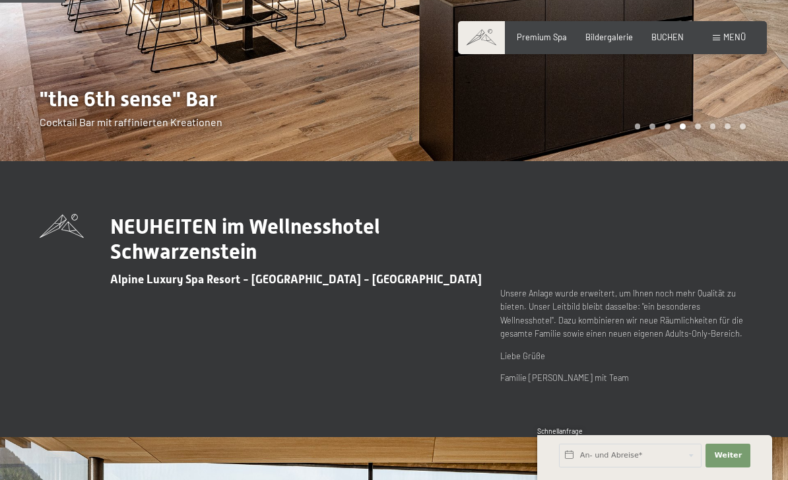
scroll to position [0, 0]
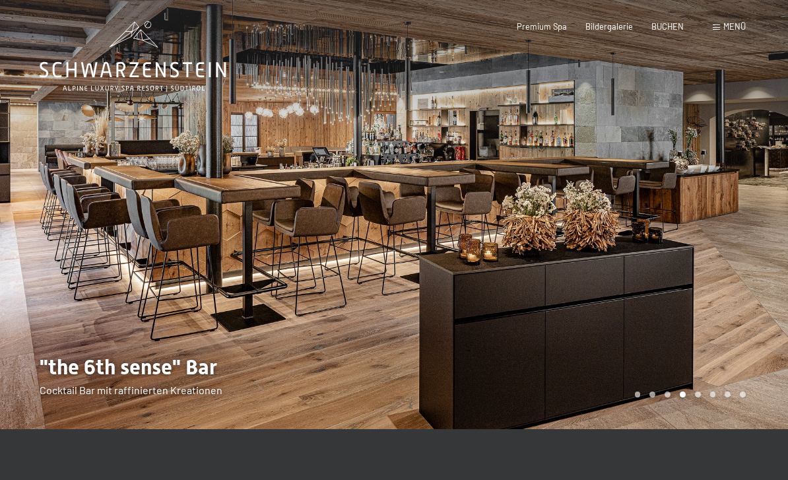
click at [733, 30] on span "Menü" at bounding box center [734, 26] width 22 height 11
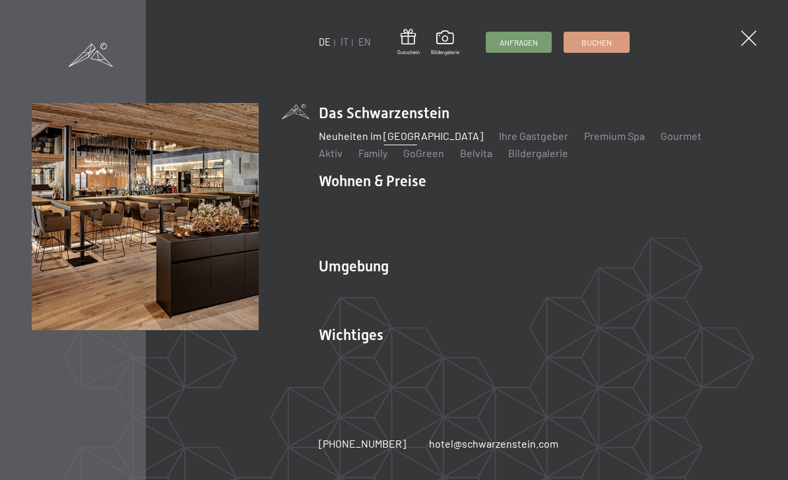
click at [226, 229] on img at bounding box center [162, 162] width 325 height 325
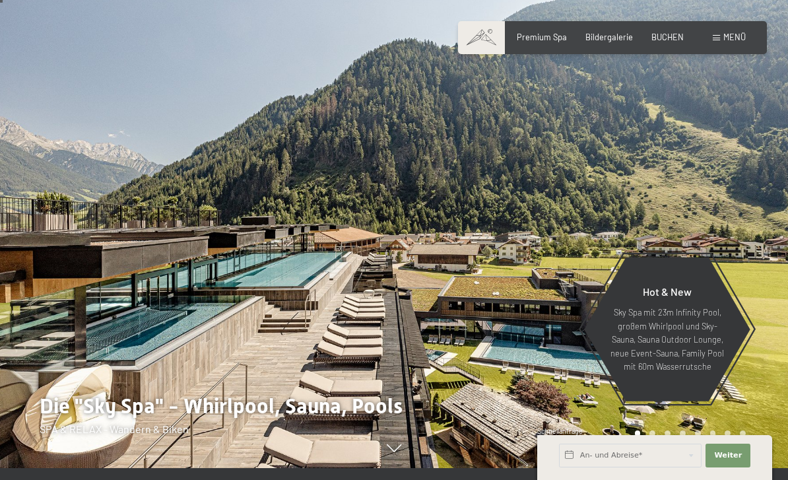
scroll to position [9, 0]
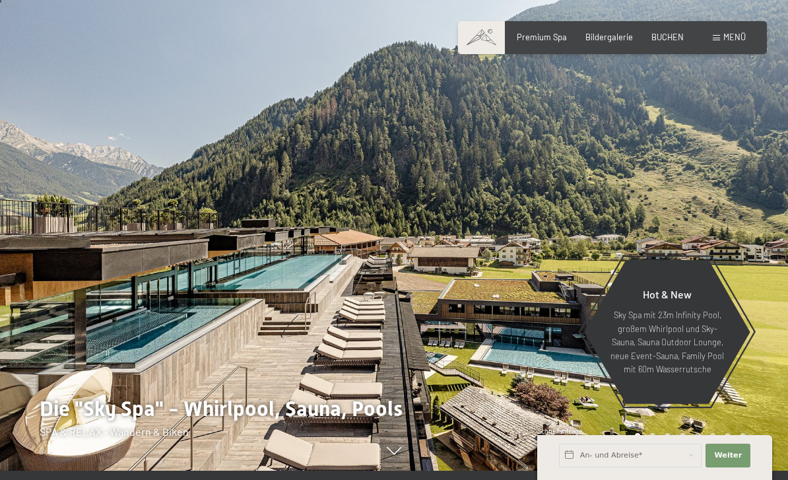
click at [271, 351] on div at bounding box center [197, 231] width 394 height 480
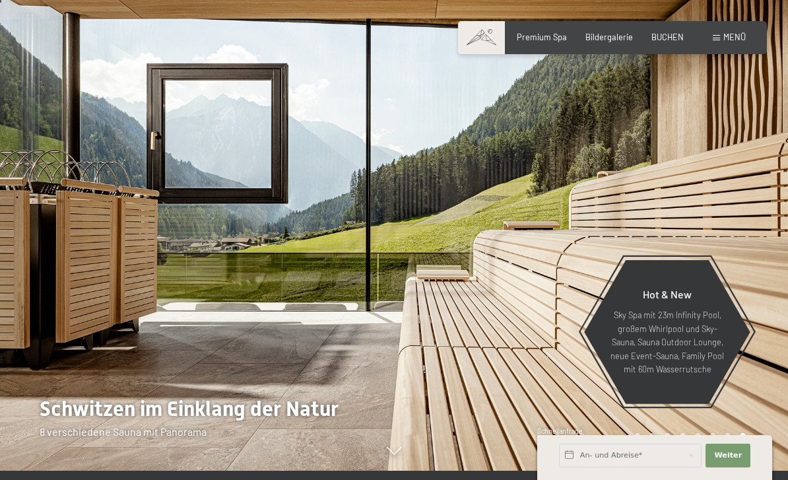
click at [659, 376] on p "Sky Spa mit 23m Infinity Pool, großem Whirlpool und Sky-Sauna, Sauna Outdoor Lo…" at bounding box center [667, 341] width 115 height 67
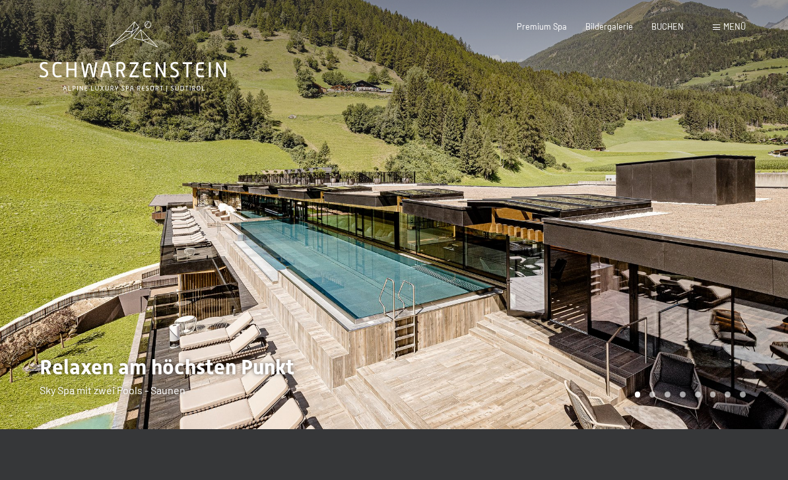
click at [668, 283] on div at bounding box center [591, 214] width 394 height 429
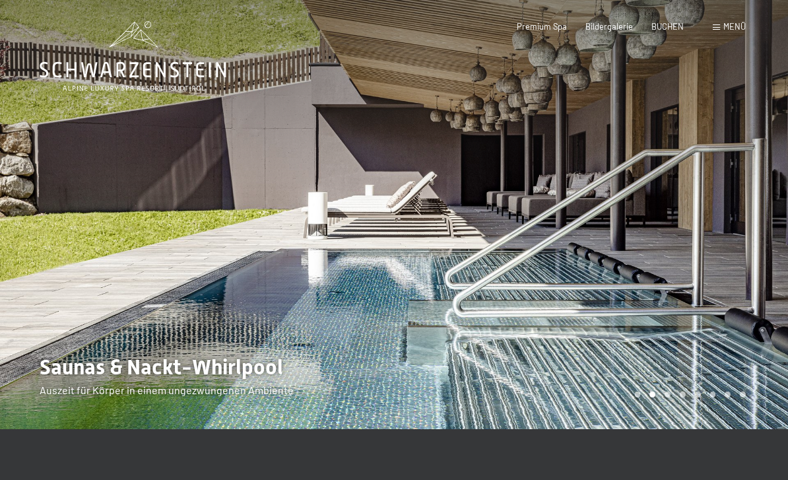
click at [666, 282] on div at bounding box center [591, 214] width 394 height 429
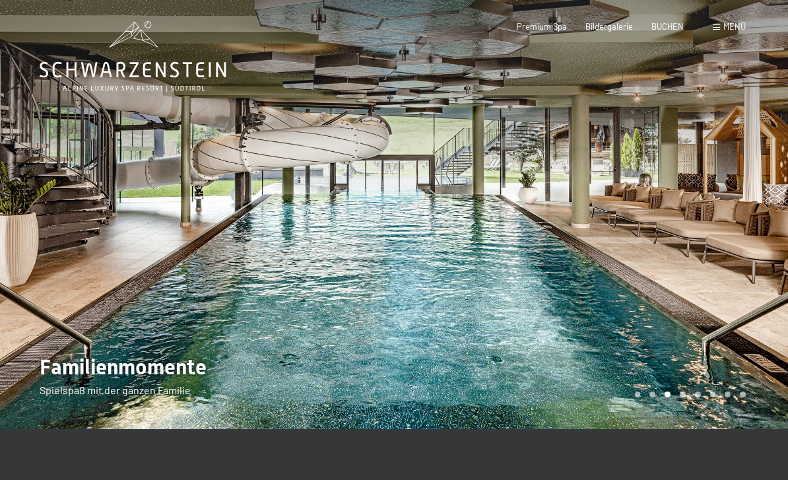
click at [672, 291] on div at bounding box center [591, 214] width 394 height 429
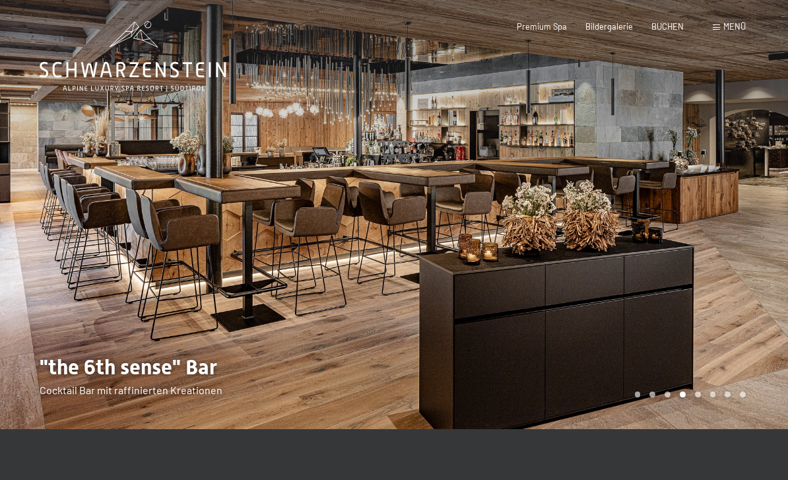
click at [682, 298] on div at bounding box center [591, 214] width 394 height 429
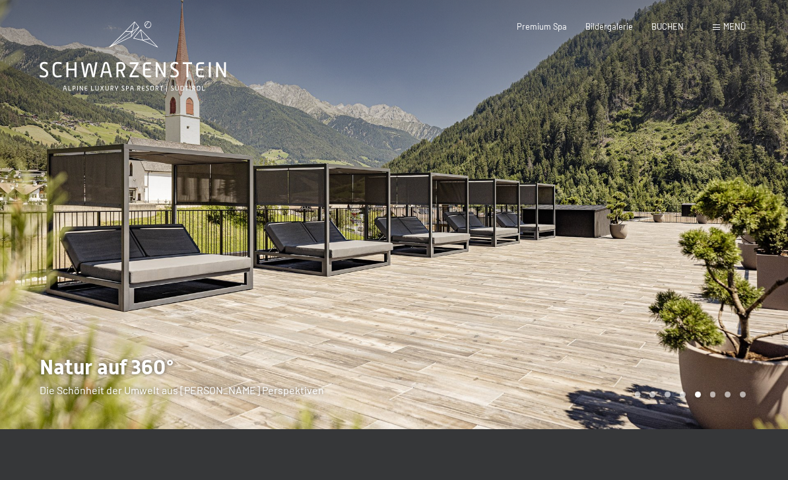
click at [670, 290] on div at bounding box center [591, 214] width 394 height 429
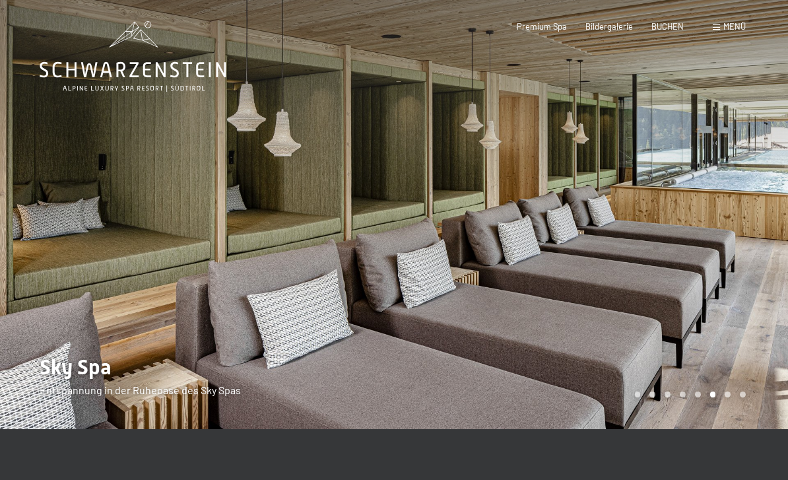
click at [679, 300] on div at bounding box center [591, 214] width 394 height 429
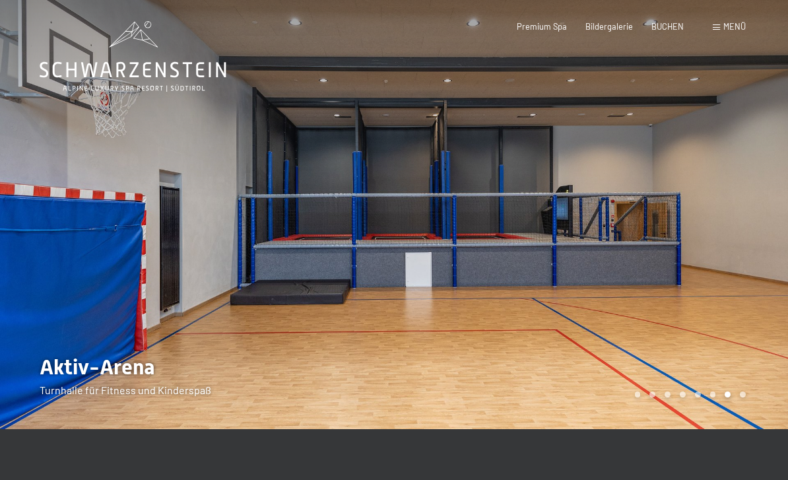
click at [704, 289] on div at bounding box center [591, 214] width 394 height 429
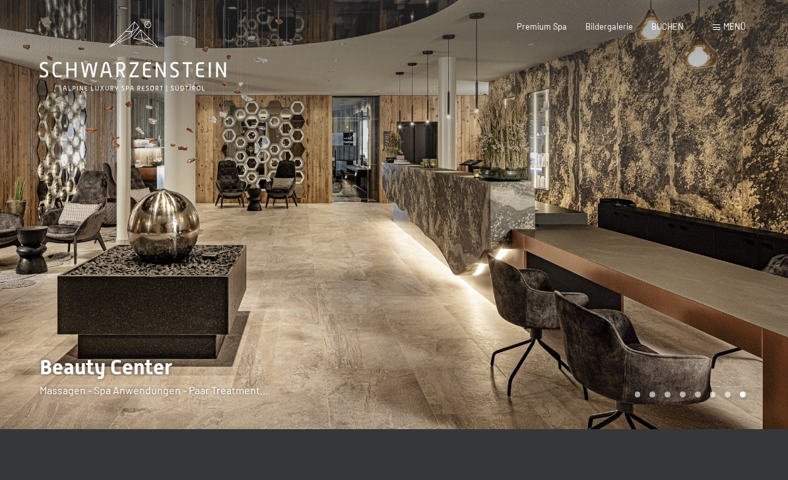
click at [670, 298] on div at bounding box center [591, 214] width 394 height 429
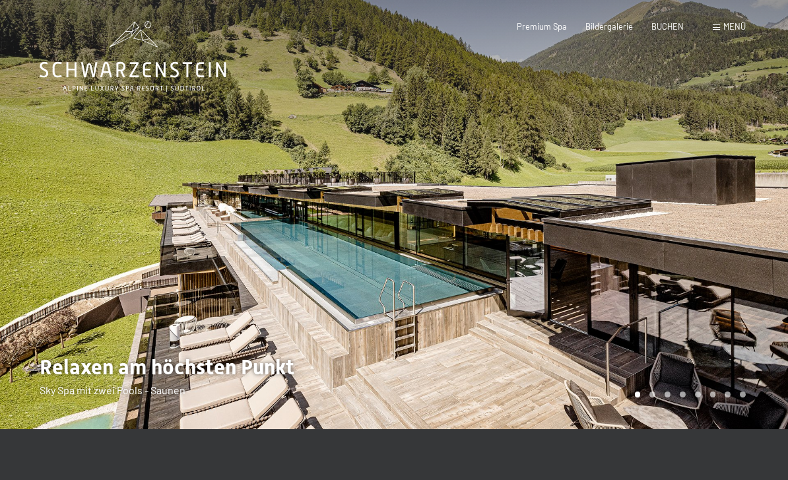
click at [674, 312] on div at bounding box center [591, 214] width 394 height 429
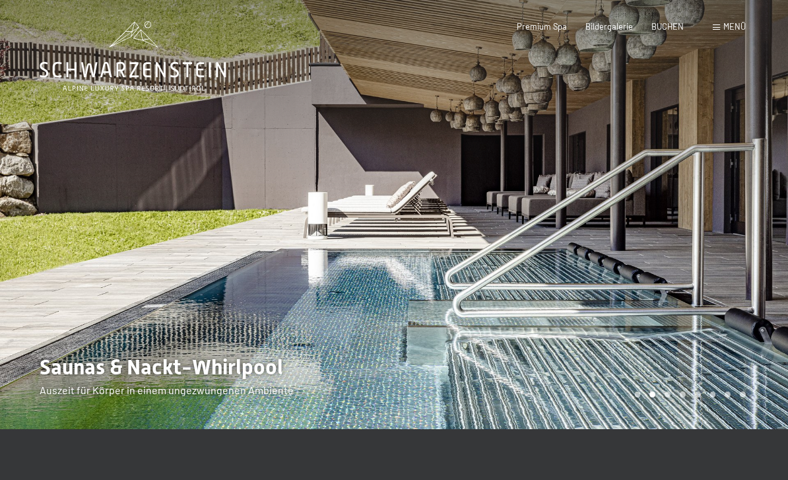
click at [678, 316] on div at bounding box center [591, 214] width 394 height 429
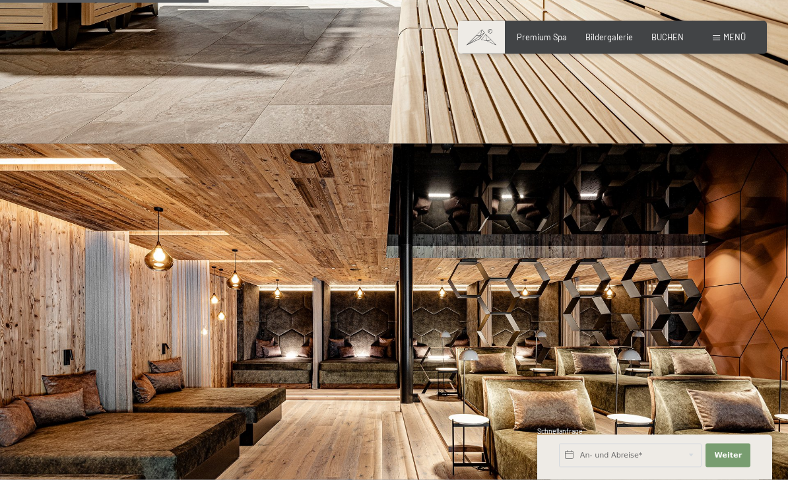
scroll to position [995, 0]
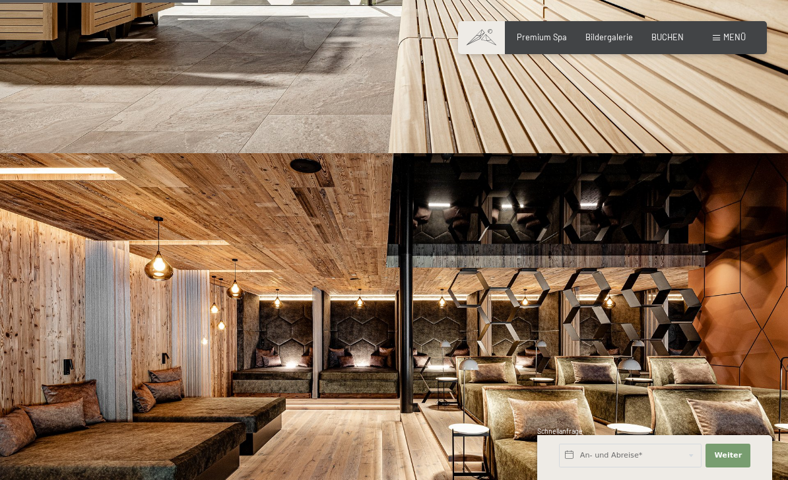
click at [729, 38] on span "Menü" at bounding box center [734, 37] width 22 height 11
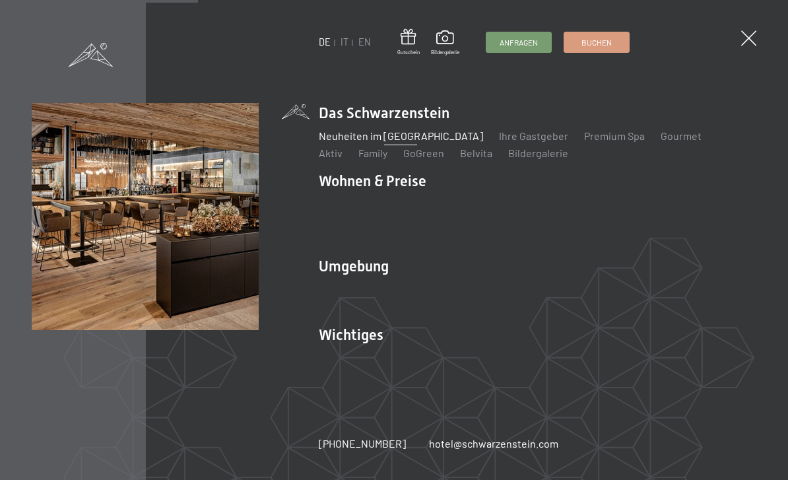
click at [438, 448] on link "hotel@ no-spam. schwarzenstein. no-spam. com" at bounding box center [493, 443] width 129 height 15
click at [330, 39] on link "DE" at bounding box center [325, 41] width 12 height 11
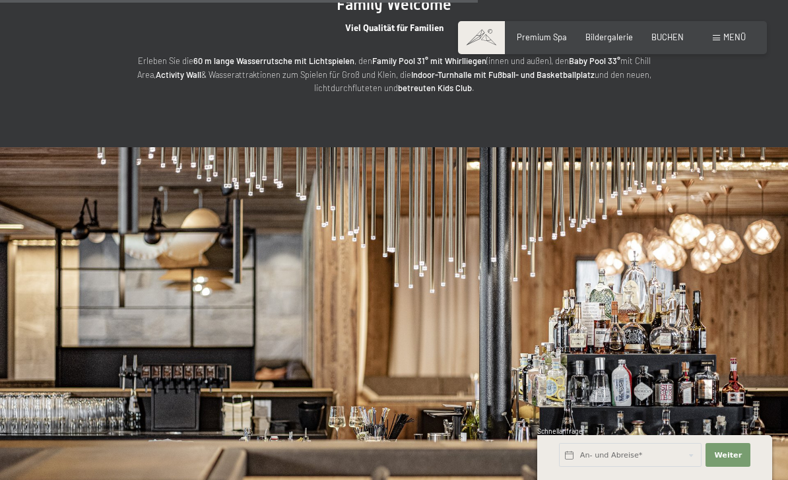
scroll to position [2403, 0]
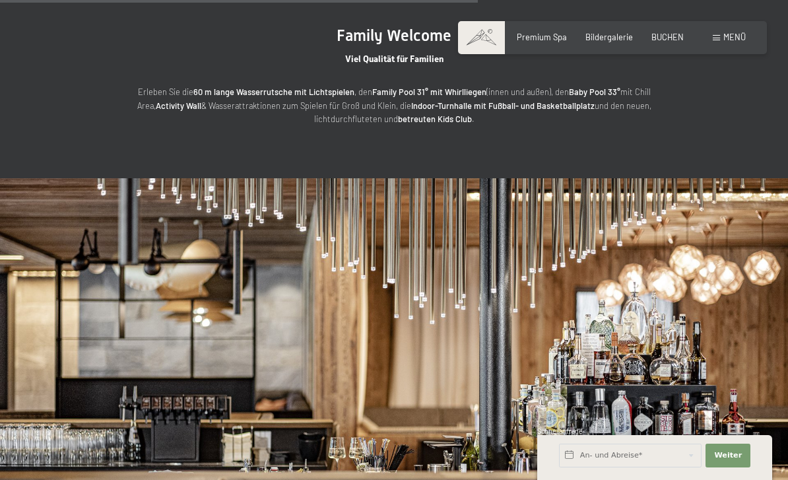
click at [540, 34] on span "Premium Spa" at bounding box center [542, 37] width 50 height 11
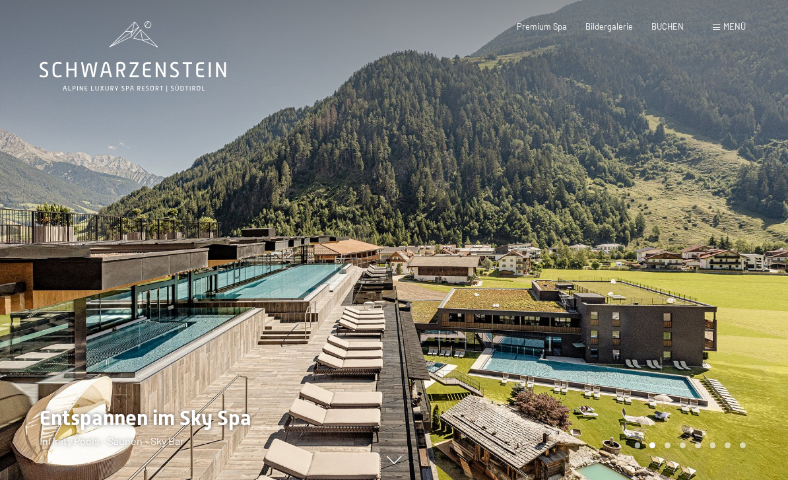
click at [606, 30] on div "Bildergalerie" at bounding box center [609, 27] width 48 height 12
click at [611, 21] on span "Bildergalerie" at bounding box center [609, 26] width 48 height 11
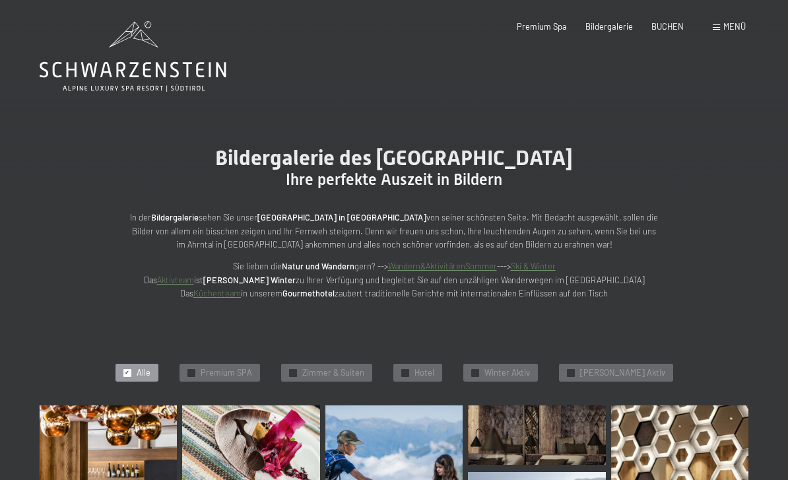
click at [539, 28] on span "Premium Spa" at bounding box center [542, 26] width 50 height 11
